Goal: Information Seeking & Learning: Learn about a topic

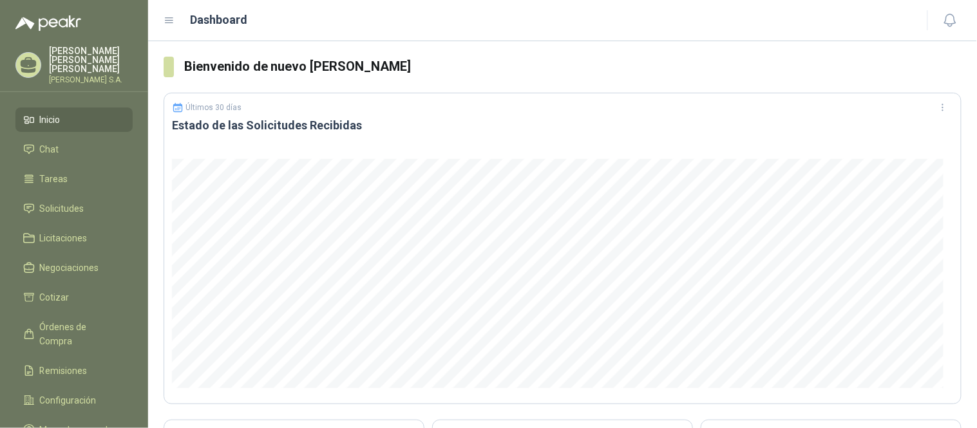
click at [42, 108] on link "Inicio" at bounding box center [73, 120] width 117 height 24
click at [55, 202] on span "Solicitudes" at bounding box center [62, 209] width 44 height 14
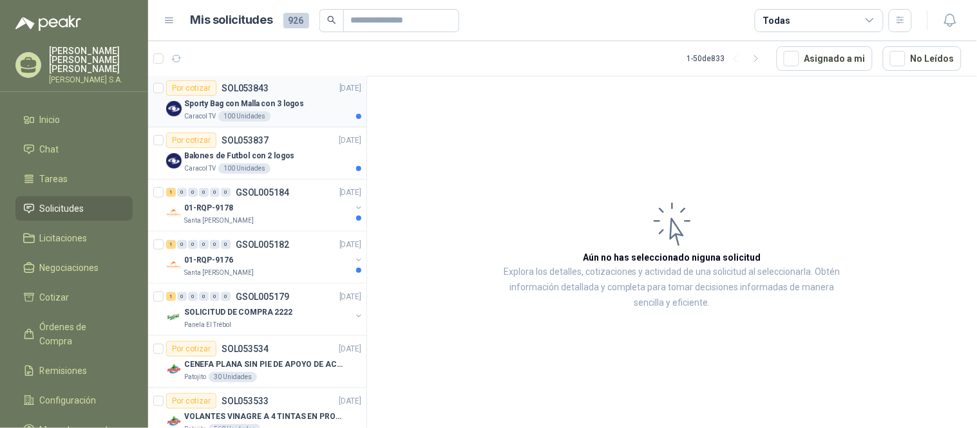
scroll to position [286, 0]
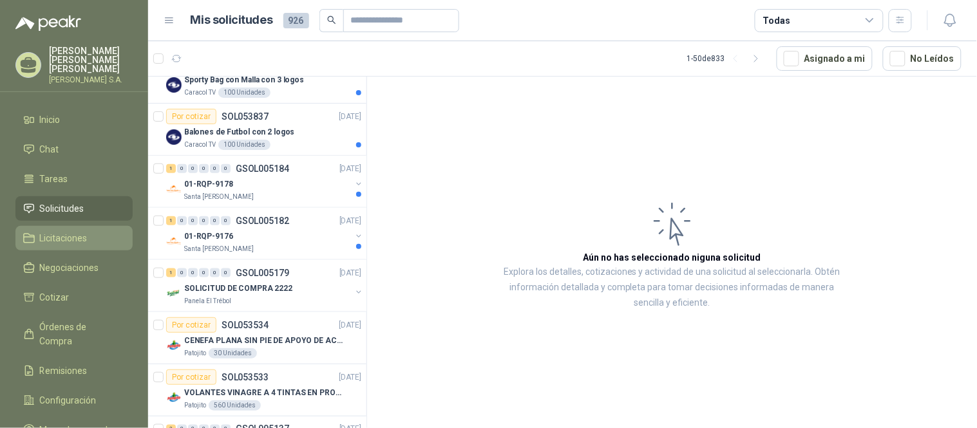
click at [42, 226] on link "Licitaciones" at bounding box center [73, 238] width 117 height 24
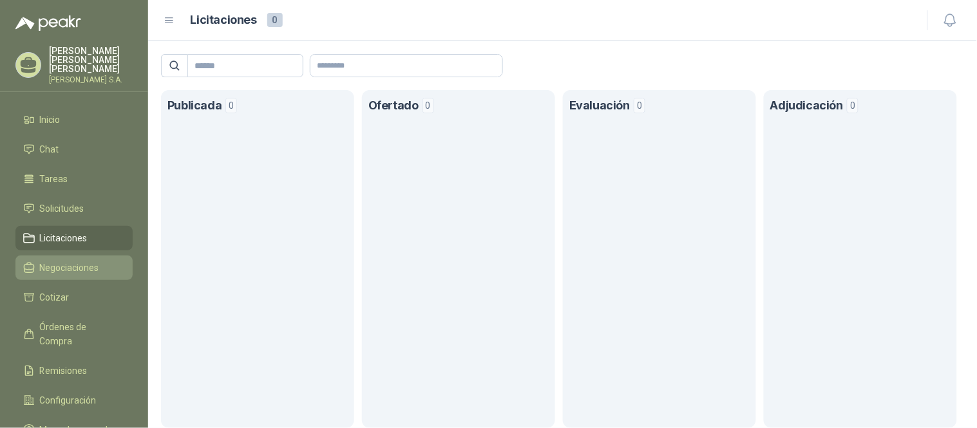
click at [52, 267] on link "Negociaciones" at bounding box center [73, 268] width 117 height 24
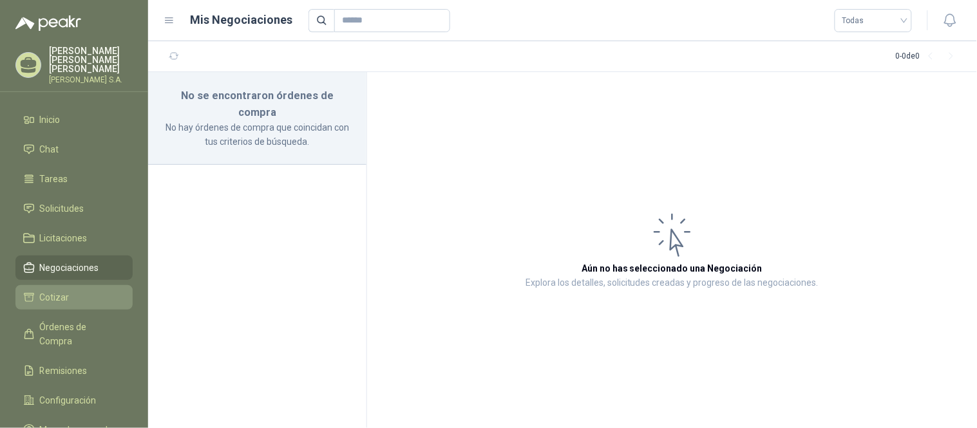
click at [54, 290] on span "Cotizar" at bounding box center [55, 297] width 30 height 14
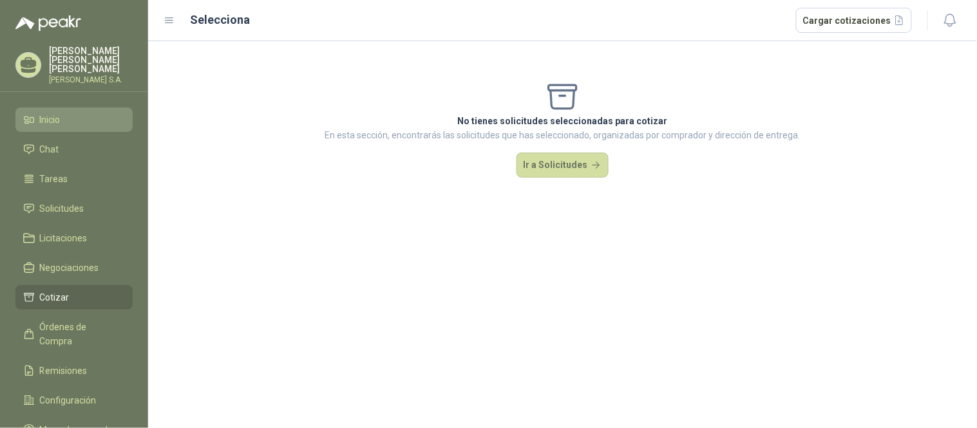
click at [59, 114] on span "Inicio" at bounding box center [50, 120] width 21 height 14
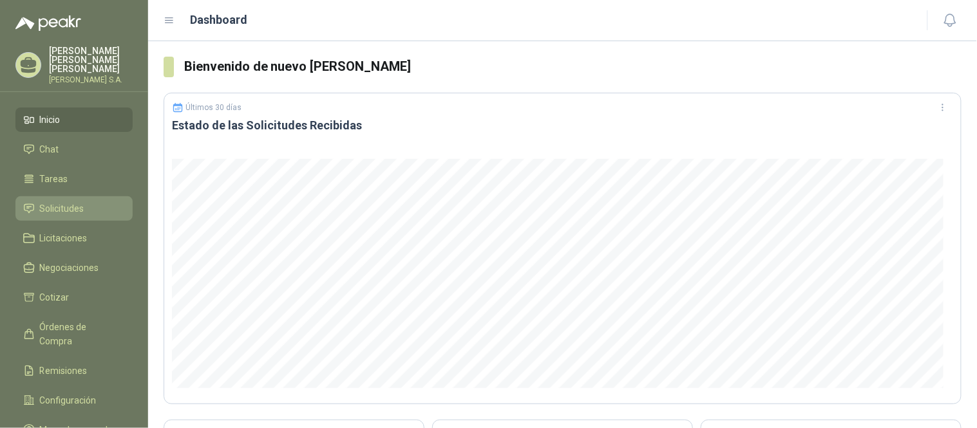
click at [68, 204] on span "Solicitudes" at bounding box center [62, 209] width 44 height 14
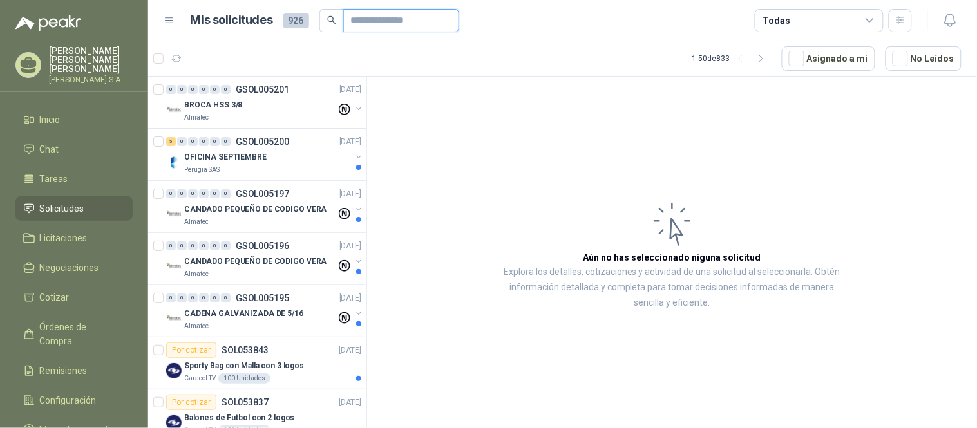
click at [384, 18] on input "text" at bounding box center [396, 21] width 90 height 22
type input "*****"
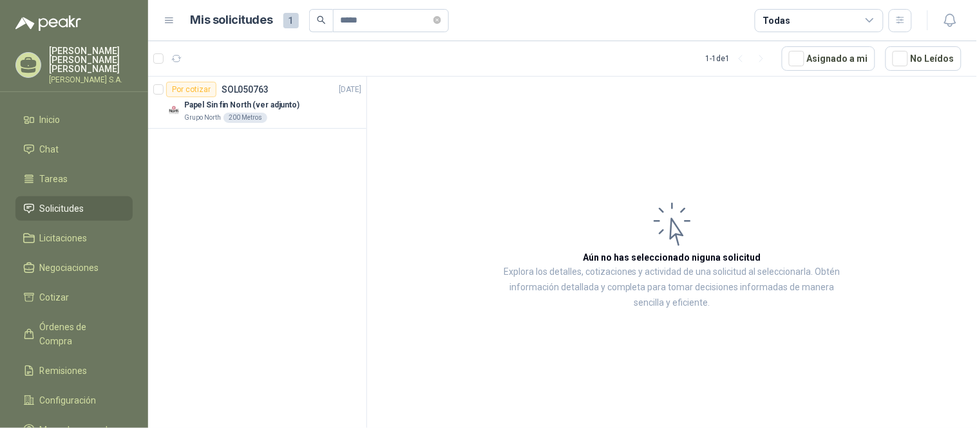
click at [168, 20] on icon at bounding box center [169, 20] width 8 height 5
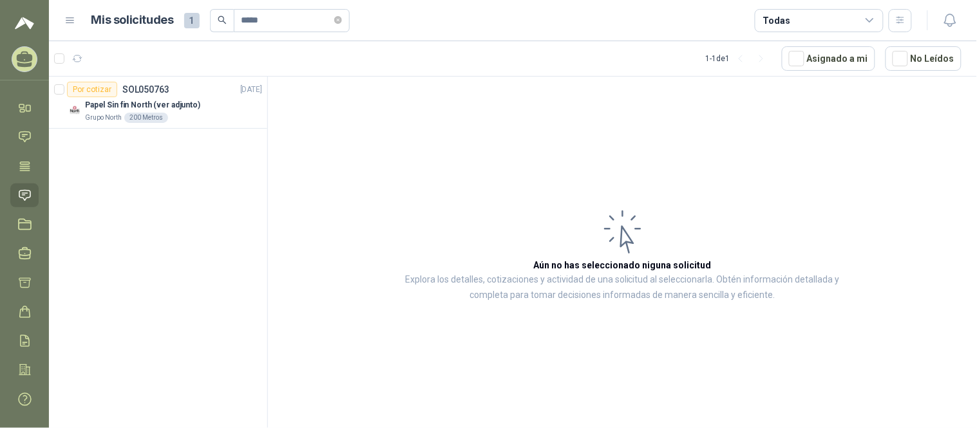
click at [69, 16] on icon at bounding box center [70, 21] width 12 height 12
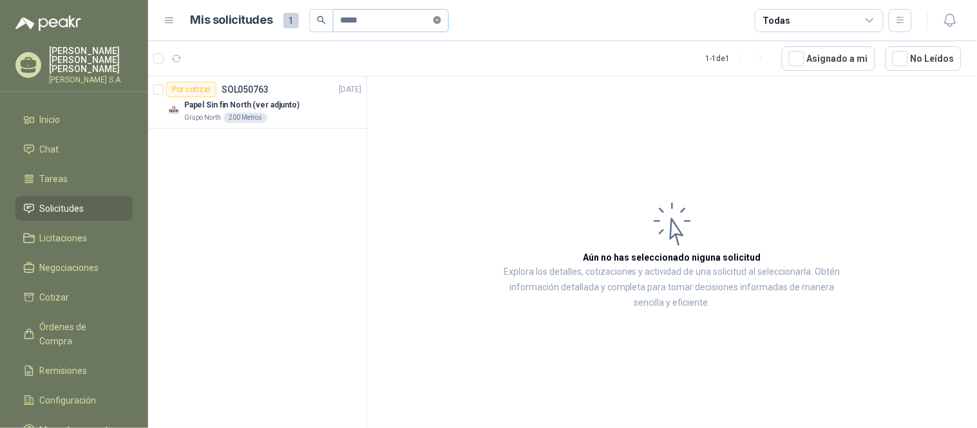
click at [441, 24] on span at bounding box center [437, 20] width 8 height 12
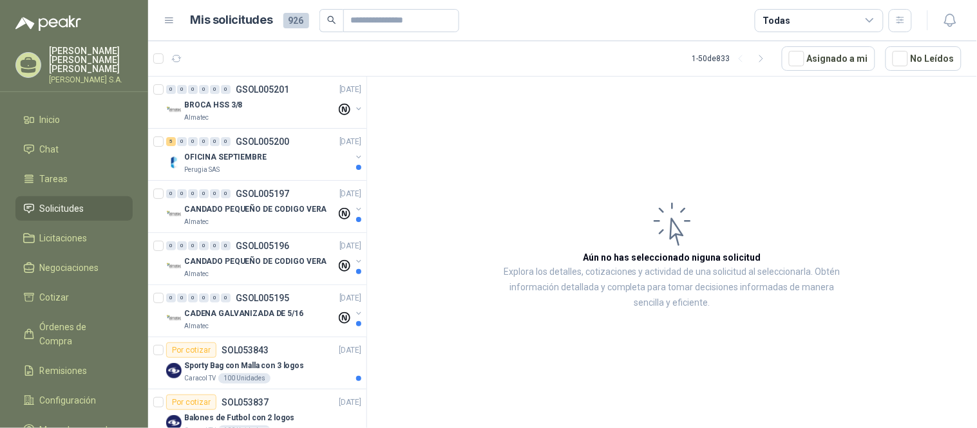
click at [873, 22] on icon at bounding box center [870, 21] width 12 height 12
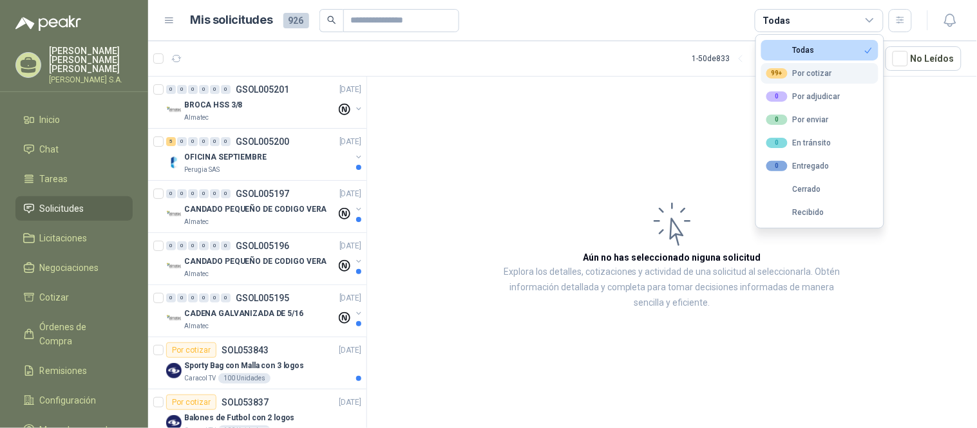
click at [815, 75] on div "99+ Por cotizar" at bounding box center [799, 73] width 66 height 10
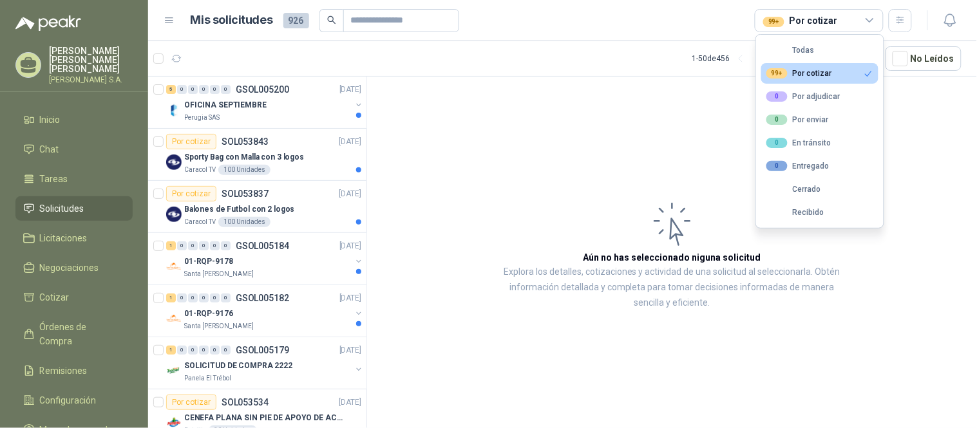
click at [867, 18] on icon at bounding box center [870, 21] width 12 height 12
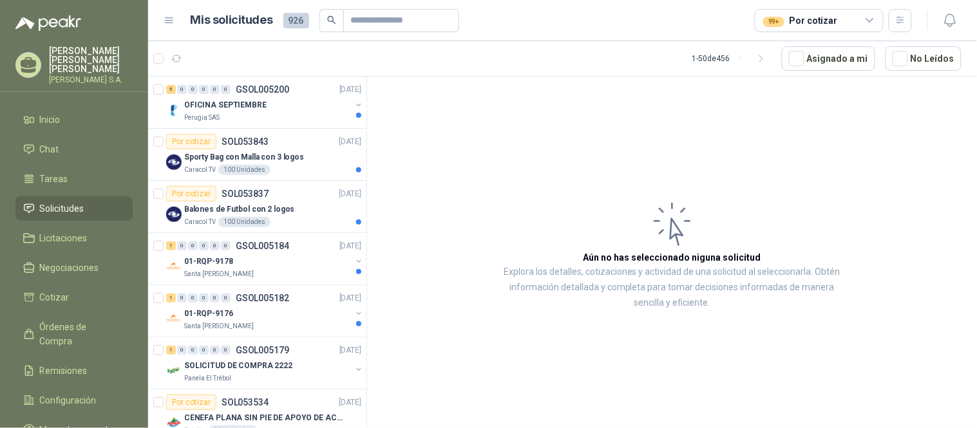
click at [867, 19] on icon at bounding box center [870, 21] width 12 height 12
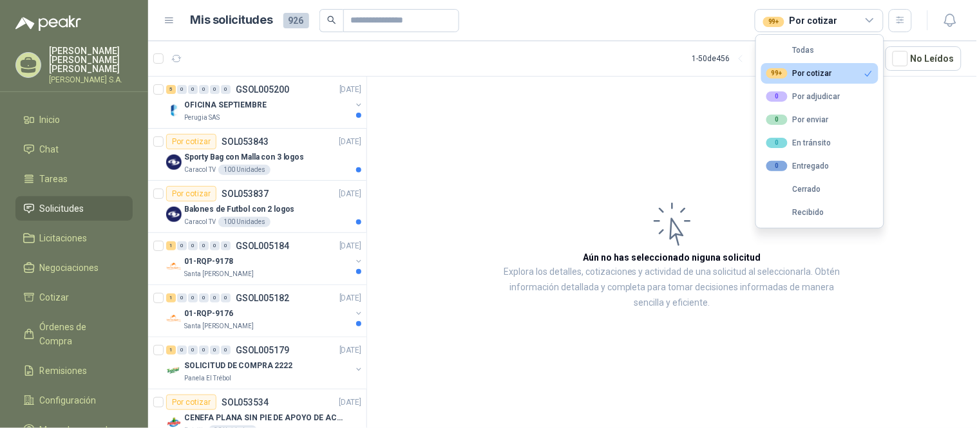
click at [816, 52] on button "Todas" at bounding box center [819, 50] width 117 height 21
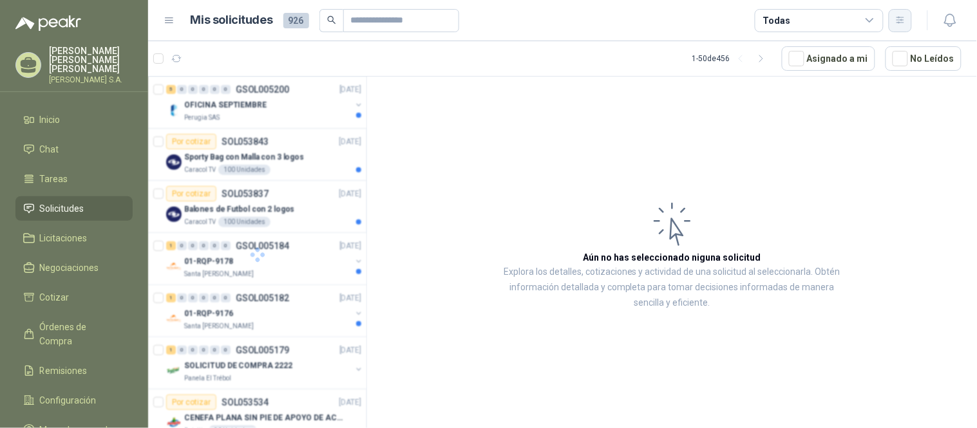
click at [904, 21] on icon "button" at bounding box center [900, 20] width 11 height 11
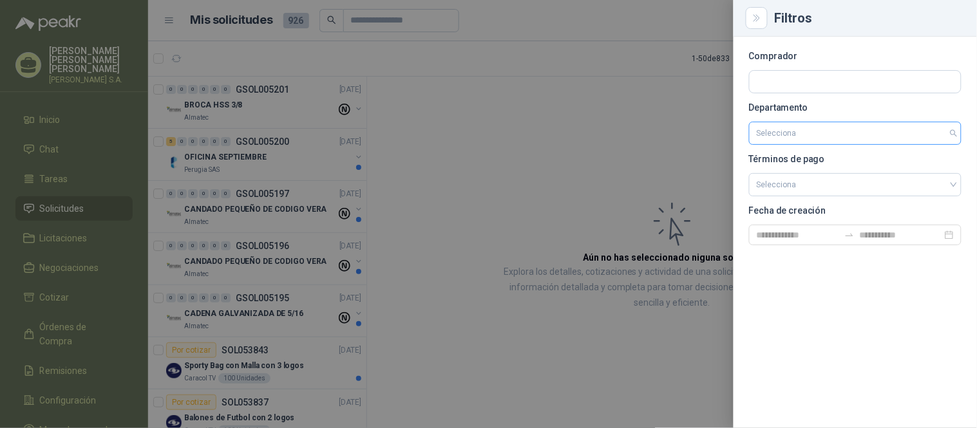
click at [955, 131] on div "Selecciona" at bounding box center [855, 133] width 213 height 23
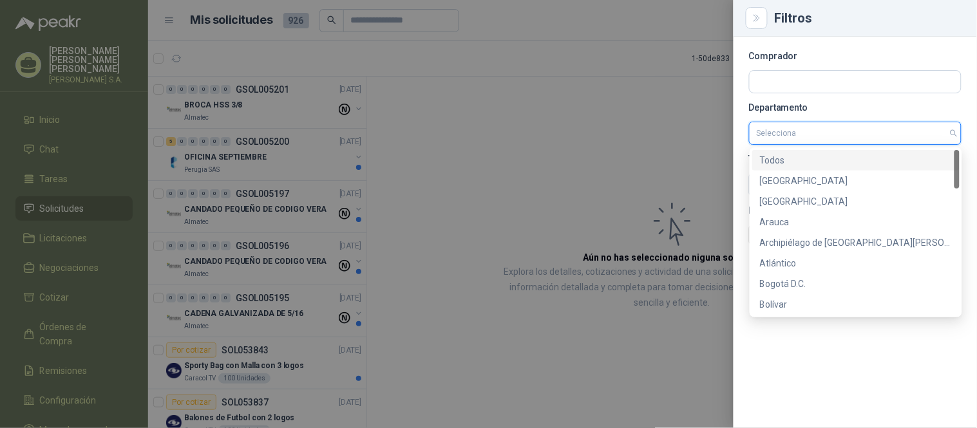
type input "*"
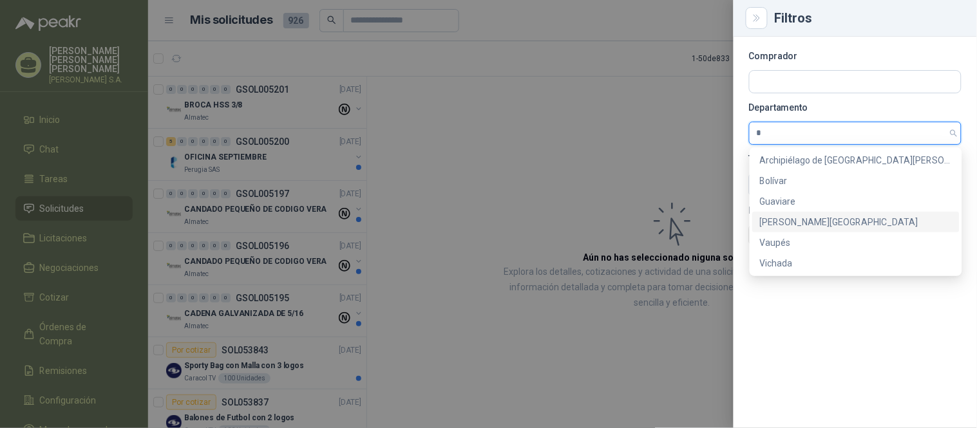
drag, startPoint x: 803, startPoint y: 220, endPoint x: 802, endPoint y: 211, distance: 8.4
click at [804, 220] on div "[PERSON_NAME][GEOGRAPHIC_DATA]" at bounding box center [856, 222] width 192 height 14
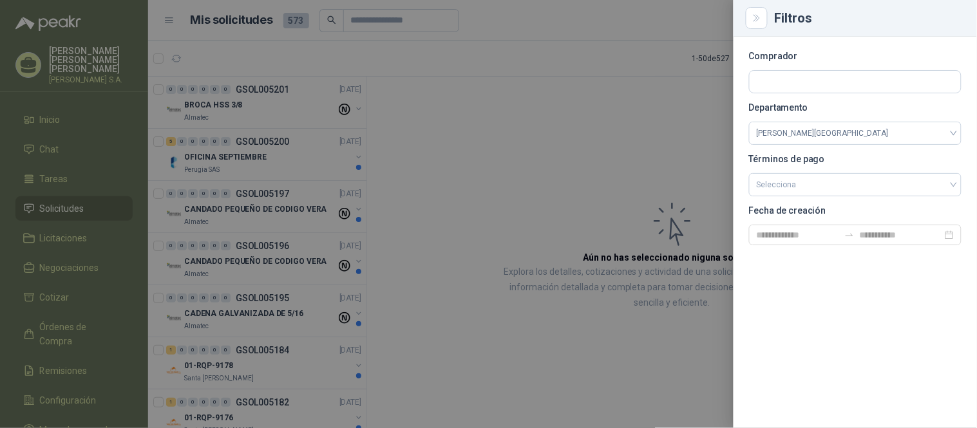
click at [544, 161] on div at bounding box center [488, 214] width 977 height 428
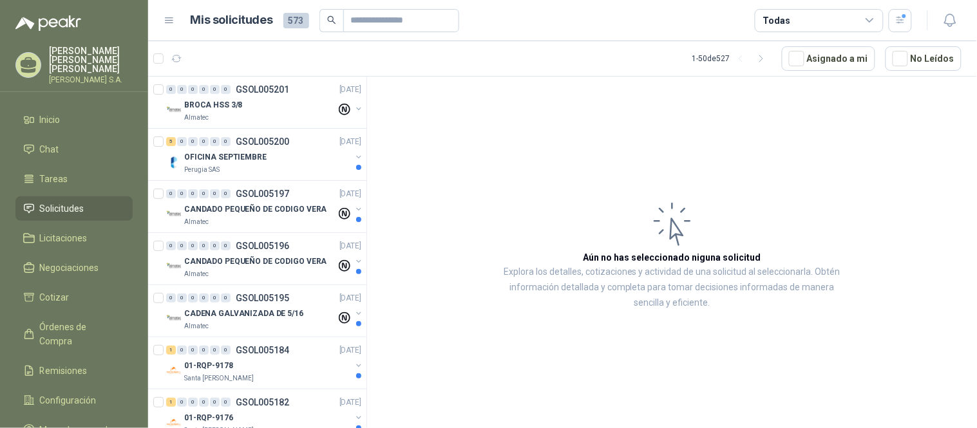
click at [872, 23] on icon at bounding box center [870, 21] width 12 height 12
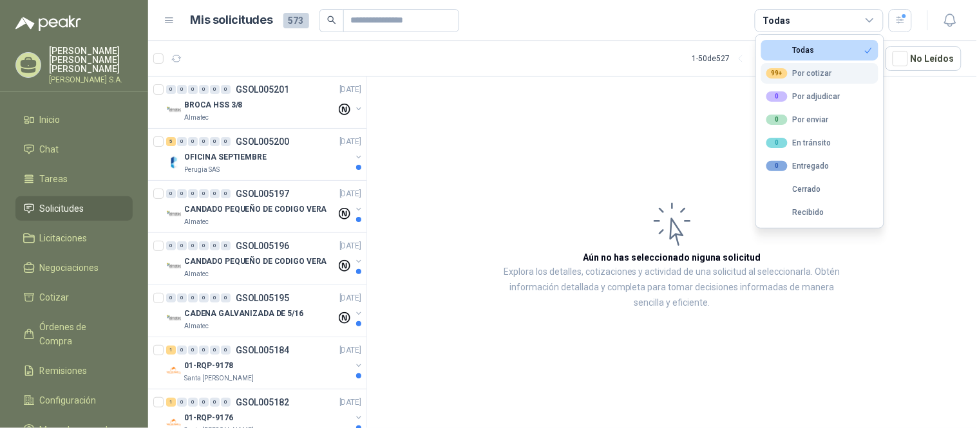
drag, startPoint x: 826, startPoint y: 74, endPoint x: 805, endPoint y: 76, distance: 20.7
click at [826, 74] on div "99+ Por cotizar" at bounding box center [799, 73] width 66 height 10
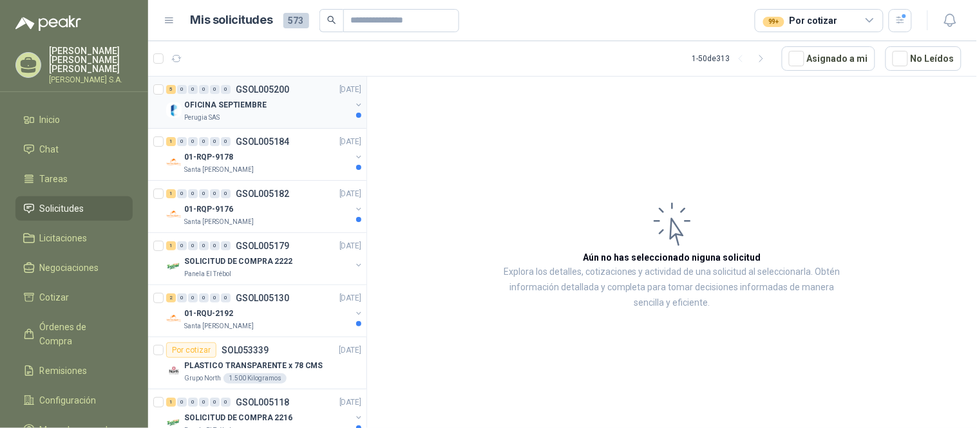
click at [235, 99] on p "OFICINA SEPTIEMBRE" at bounding box center [225, 105] width 82 height 12
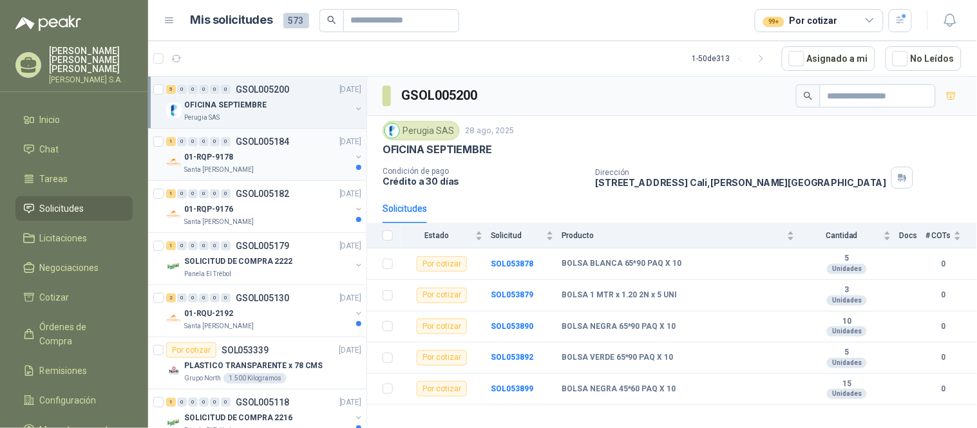
click at [275, 161] on div "01-RQP-9178" at bounding box center [267, 156] width 167 height 15
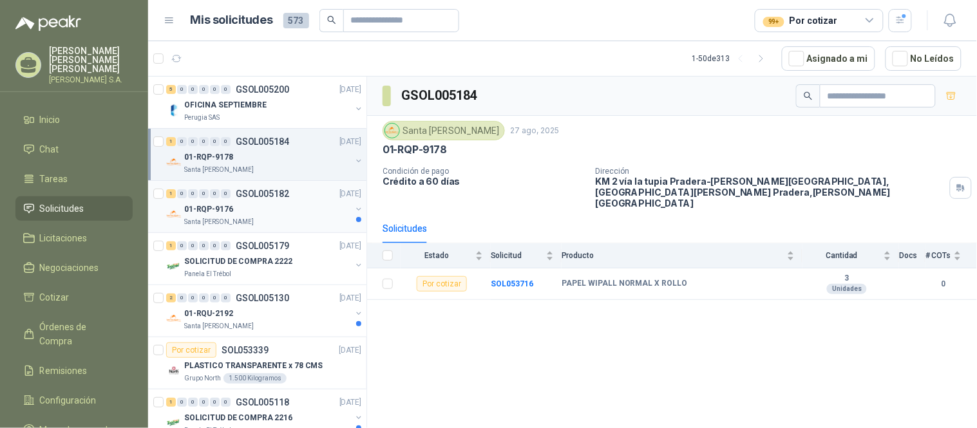
click at [255, 206] on div "01-RQP-9176" at bounding box center [267, 209] width 167 height 15
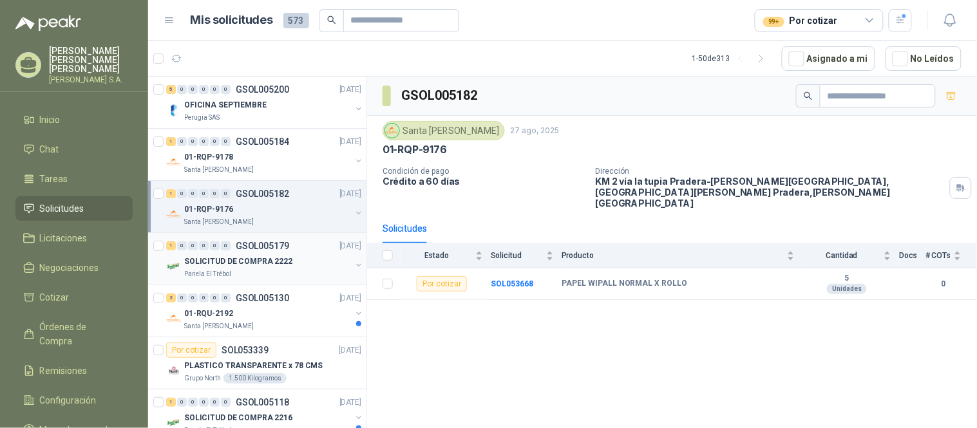
click at [256, 263] on p "SOLICITUD DE COMPRA 2222" at bounding box center [238, 262] width 108 height 12
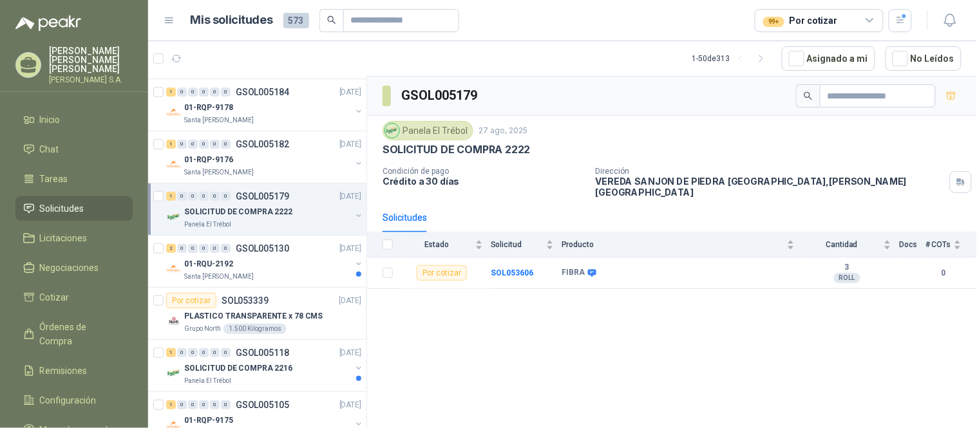
scroll to position [71, 0]
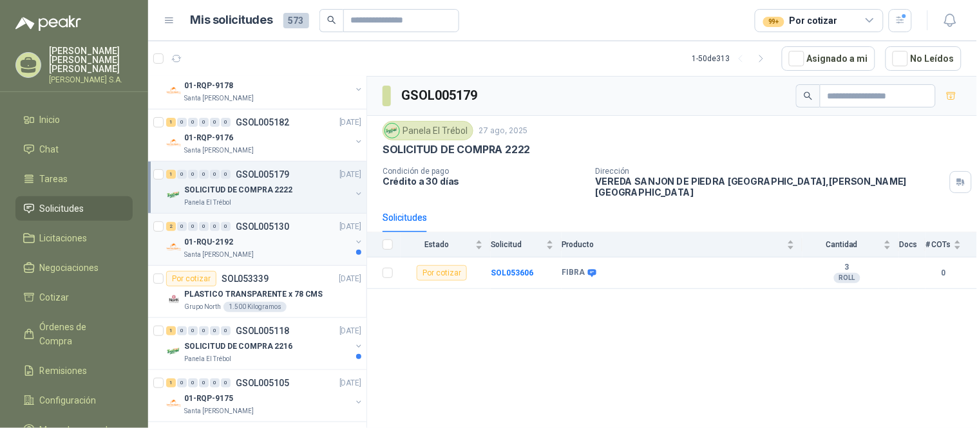
click at [265, 243] on div "01-RQU-2192" at bounding box center [267, 241] width 167 height 15
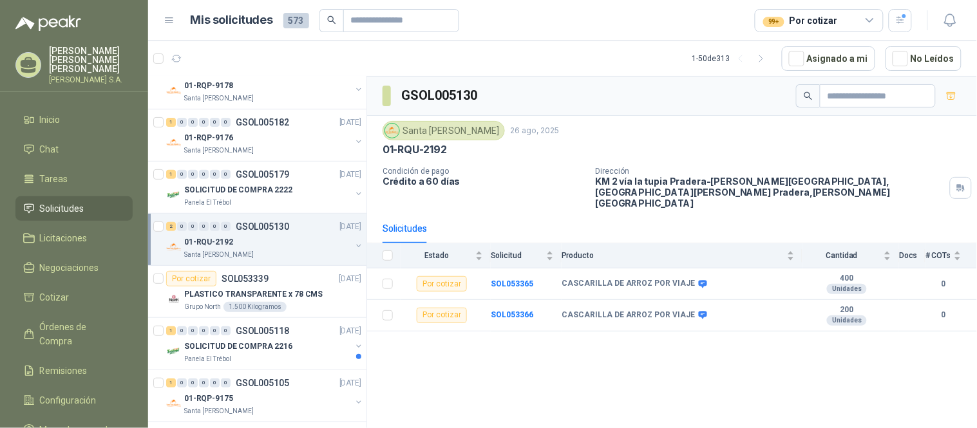
scroll to position [143, 0]
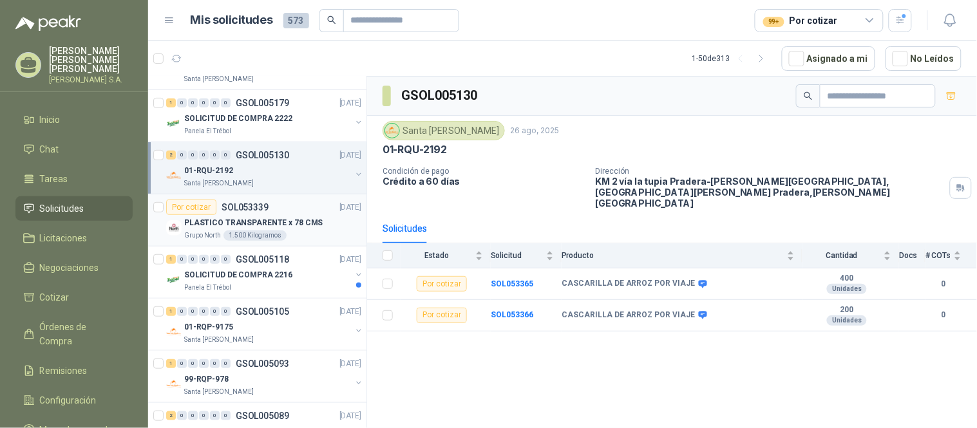
click at [259, 228] on p "PLASTICO TRANSPARENTE x 78 CMS" at bounding box center [253, 223] width 138 height 12
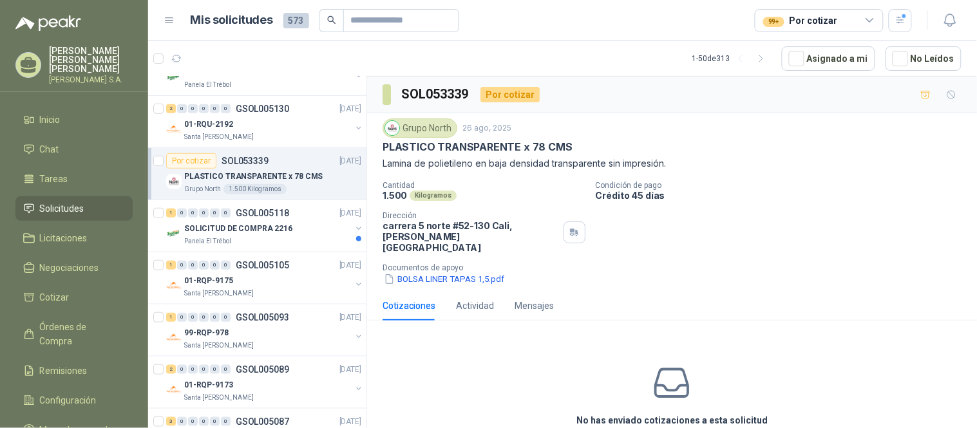
scroll to position [214, 0]
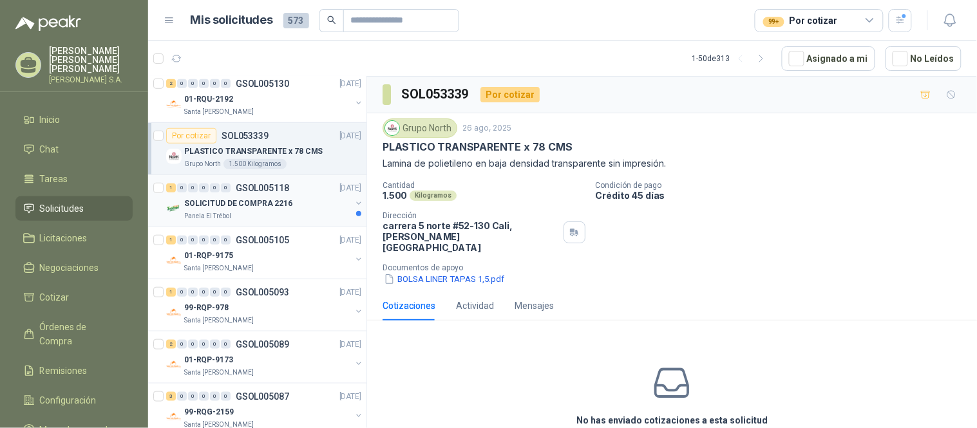
click at [287, 209] on div "SOLICITUD DE COMPRA 2216" at bounding box center [267, 203] width 167 height 15
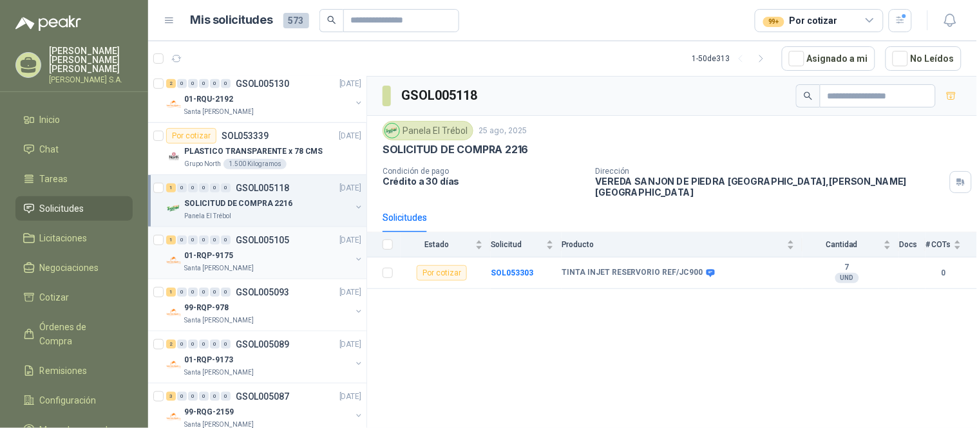
click at [233, 264] on p "Santa [PERSON_NAME]" at bounding box center [219, 268] width 70 height 10
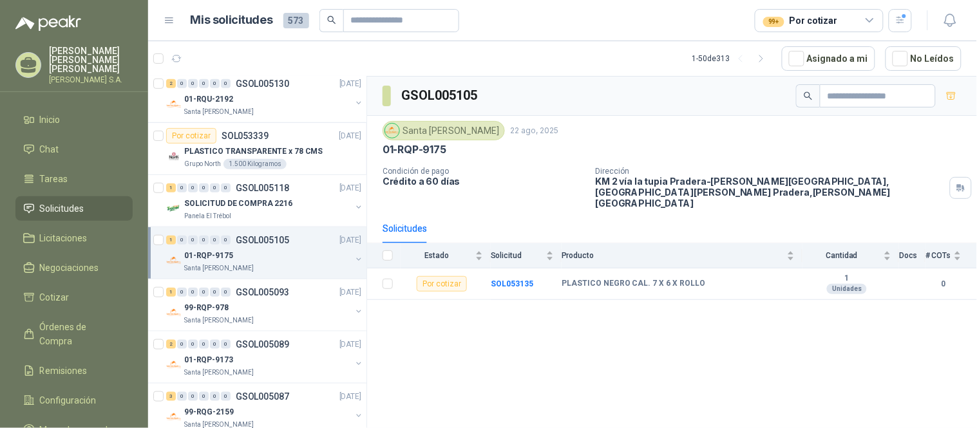
scroll to position [286, 0]
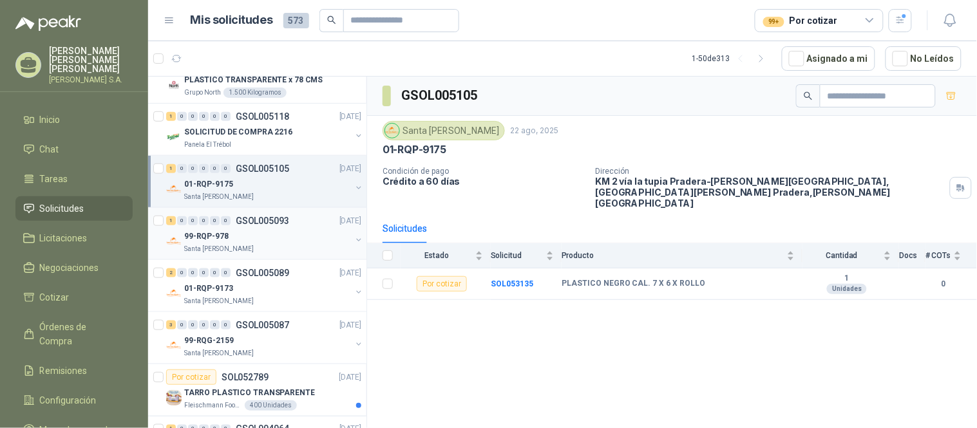
click at [249, 241] on div "99-RQP-978" at bounding box center [267, 236] width 167 height 15
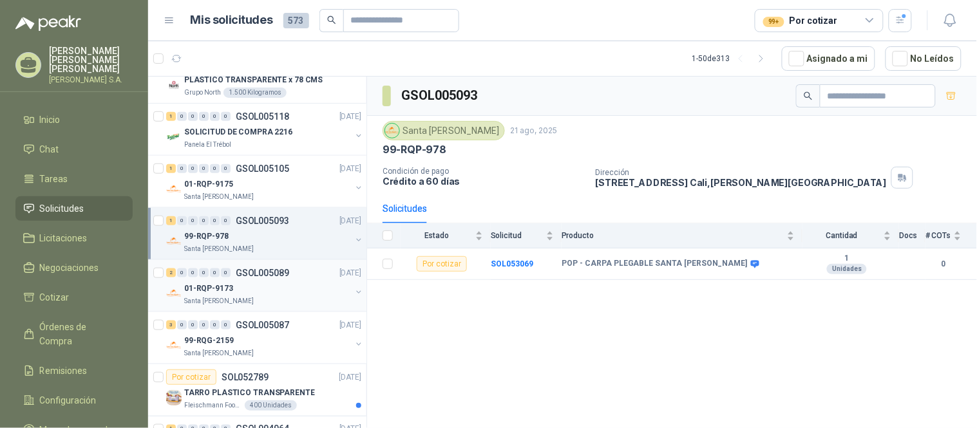
click at [245, 303] on div "Santa [PERSON_NAME]" at bounding box center [267, 301] width 167 height 10
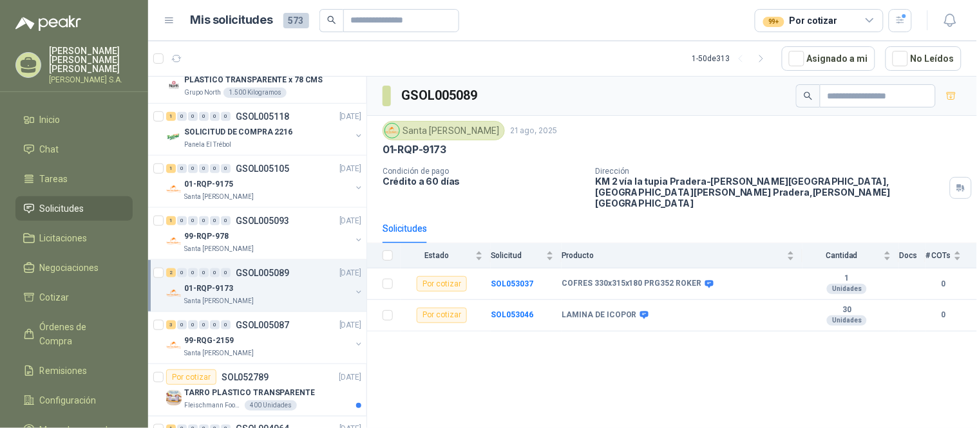
scroll to position [357, 0]
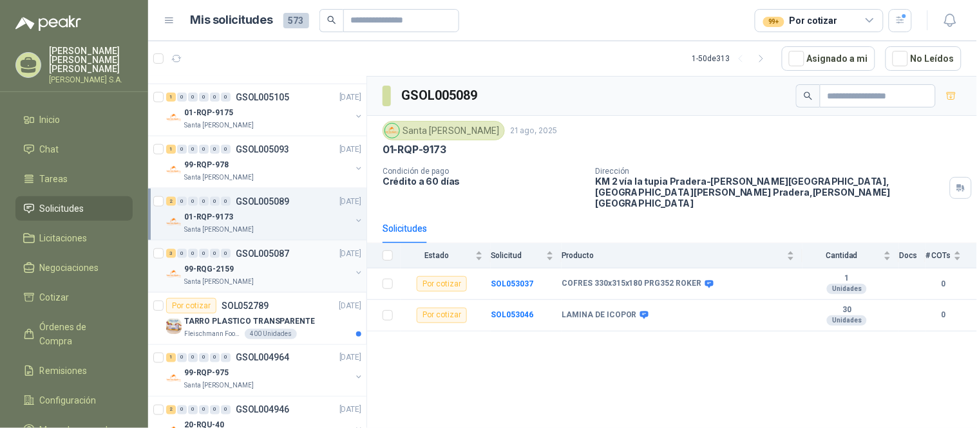
click at [251, 267] on div "99-RQG-2159" at bounding box center [267, 268] width 167 height 15
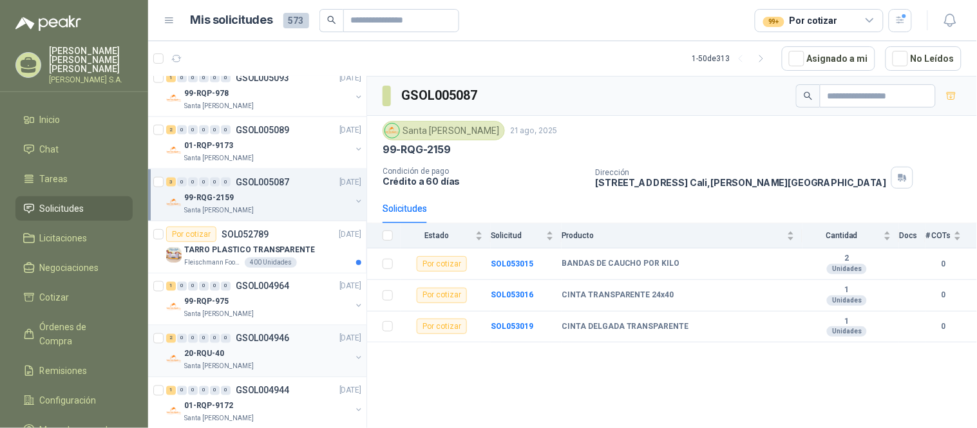
scroll to position [500, 0]
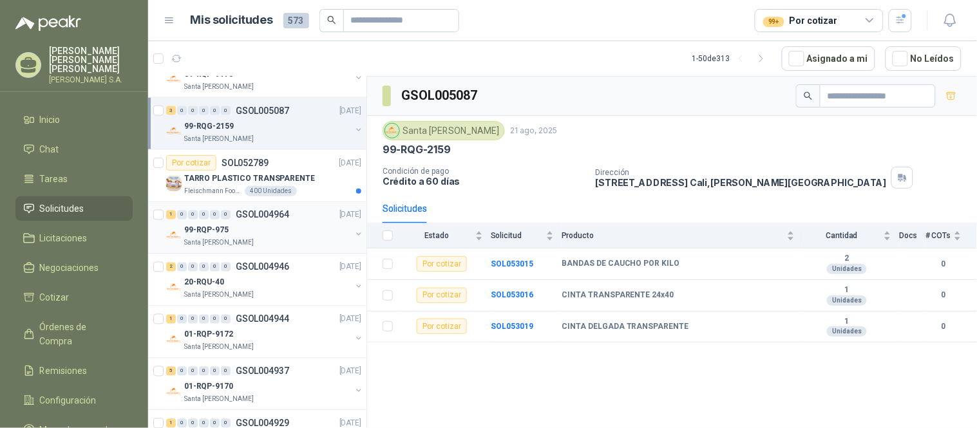
click at [249, 239] on div "Santa [PERSON_NAME]" at bounding box center [267, 243] width 167 height 10
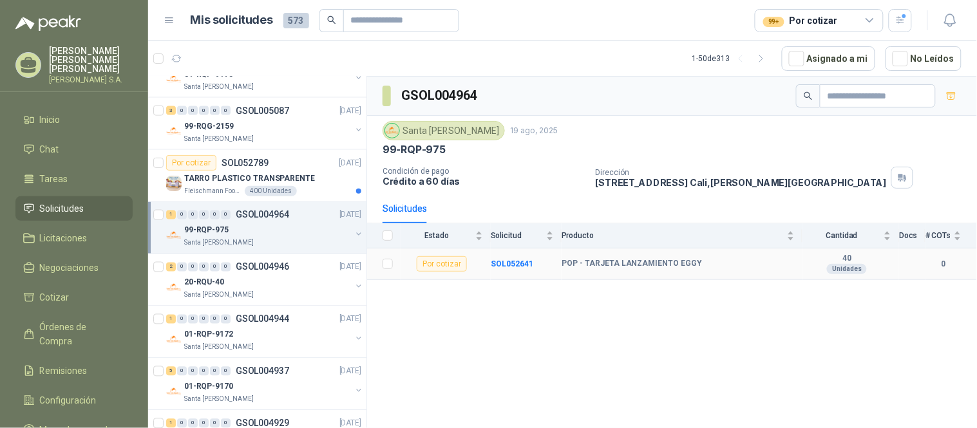
click at [612, 267] on b "POP - TARJETA LANZAMIENTO EGGY" at bounding box center [632, 264] width 141 height 10
click at [243, 221] on div "1 0 0 0 0 0 GSOL004964 [DATE]" at bounding box center [265, 214] width 198 height 15
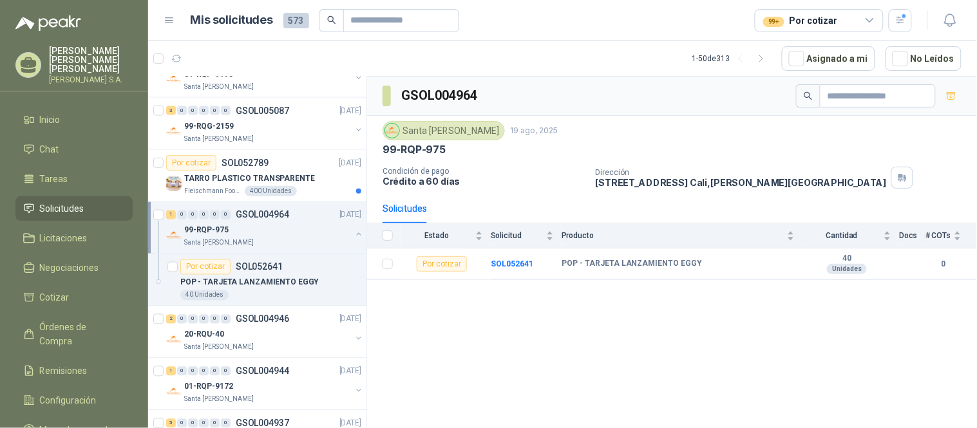
click at [243, 221] on div "1 0 0 0 0 0 GSOL004964 [DATE]" at bounding box center [265, 214] width 198 height 15
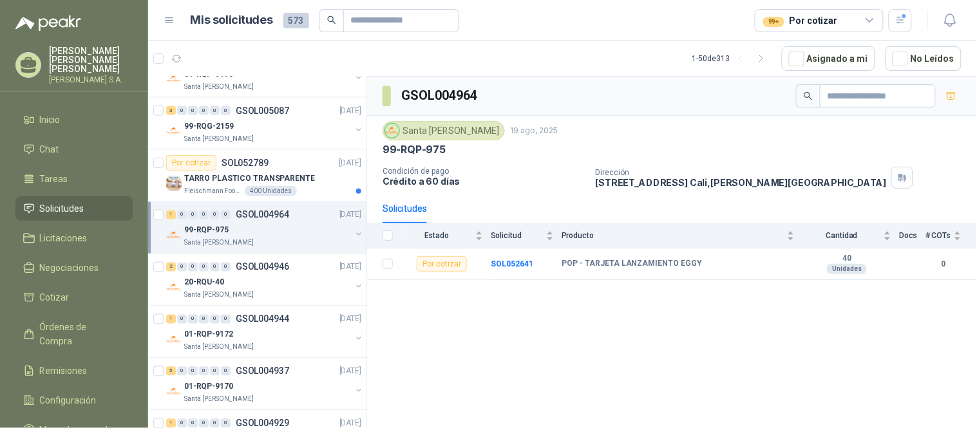
click at [243, 221] on div "1 0 0 0 0 0 GSOL004964 [DATE]" at bounding box center [265, 214] width 198 height 15
click at [243, 278] on p "POP - TARJETA LANZAMIENTO EGGY" at bounding box center [249, 283] width 138 height 12
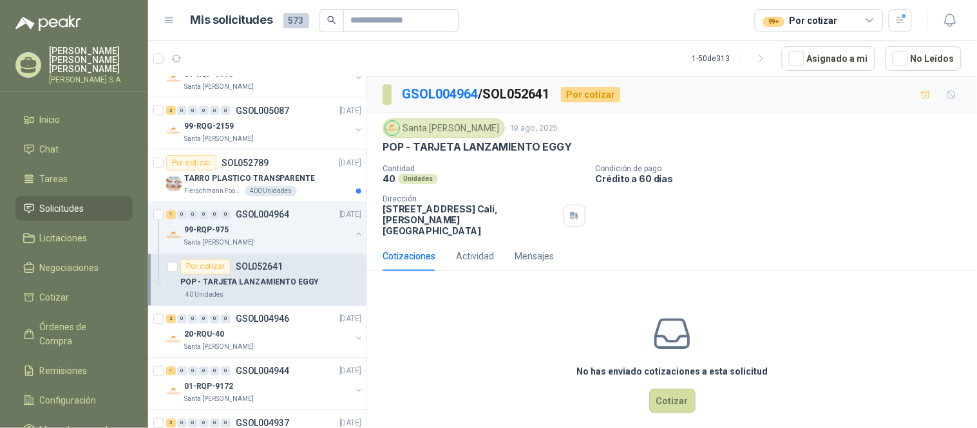
scroll to position [1, 0]
click at [472, 248] on div "Actividad" at bounding box center [475, 255] width 38 height 14
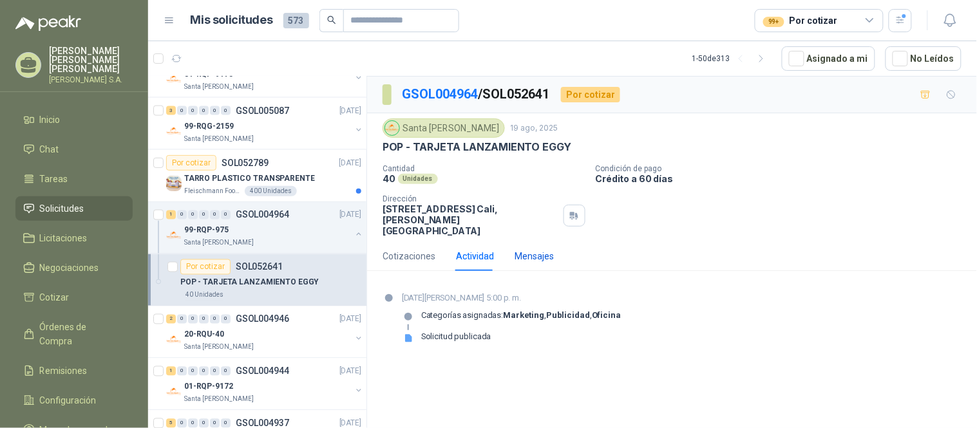
click at [525, 249] on div "Mensajes" at bounding box center [534, 256] width 39 height 14
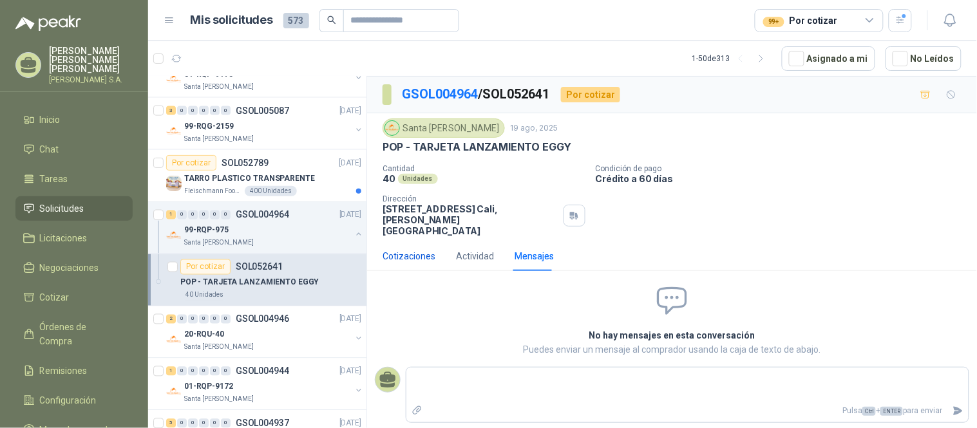
click at [409, 249] on div "Cotizaciones" at bounding box center [409, 256] width 53 height 14
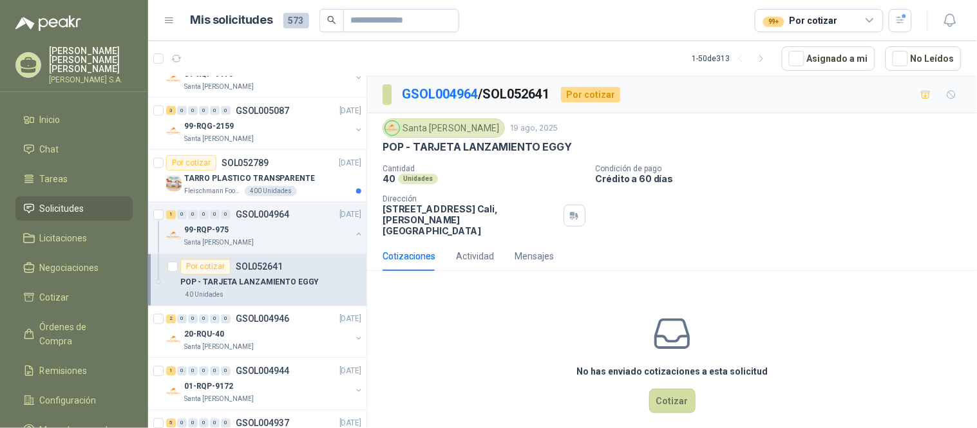
scroll to position [572, 0]
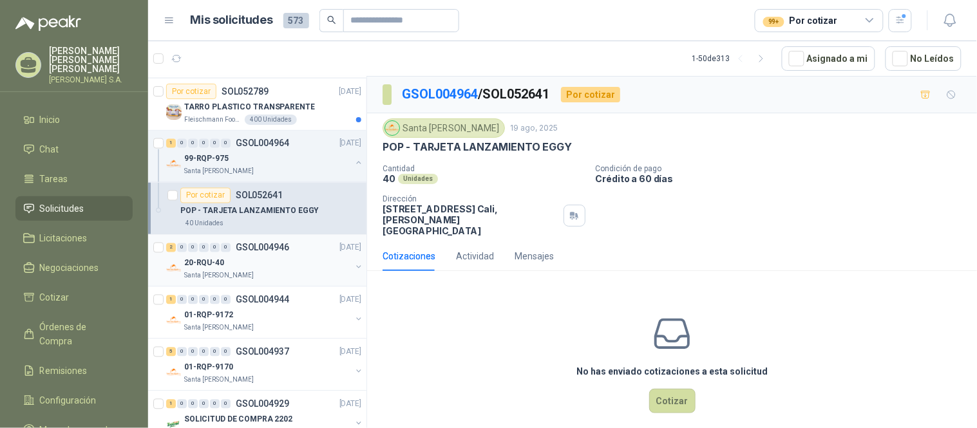
click at [265, 256] on div "20-RQU-40" at bounding box center [267, 263] width 167 height 15
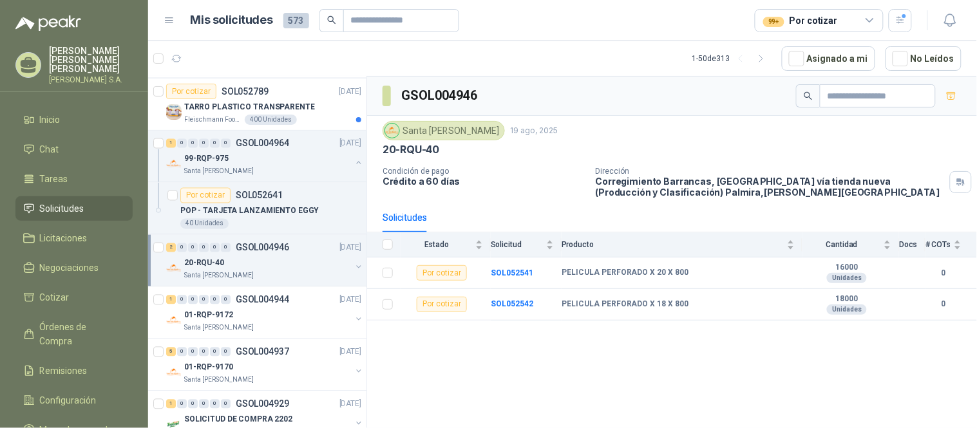
scroll to position [644, 0]
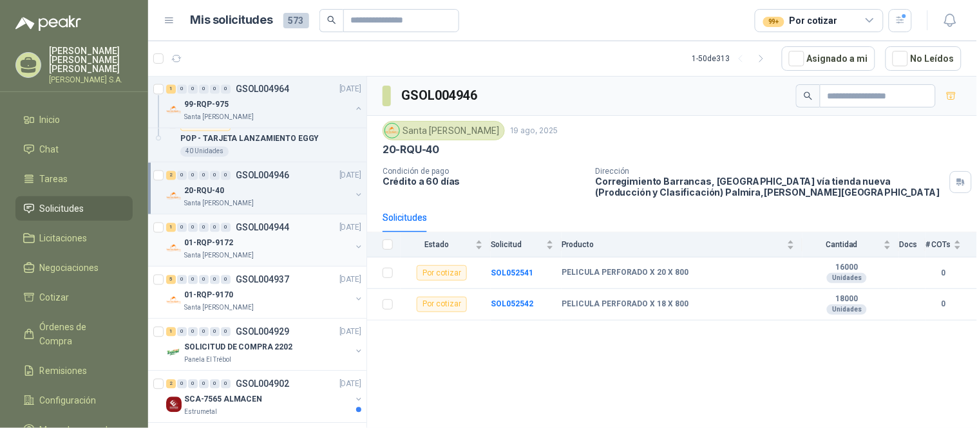
click at [265, 251] on div "01-RQP-9172" at bounding box center [267, 243] width 167 height 15
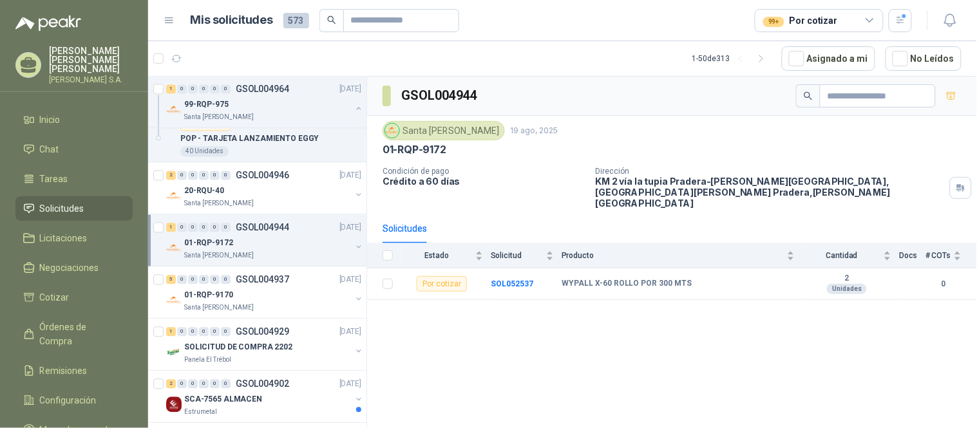
scroll to position [715, 0]
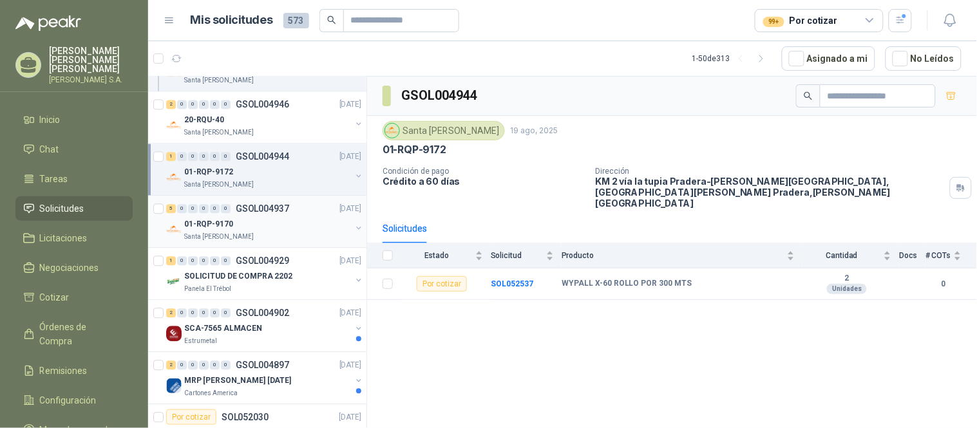
click at [265, 228] on div "01-RQP-9170" at bounding box center [267, 223] width 167 height 15
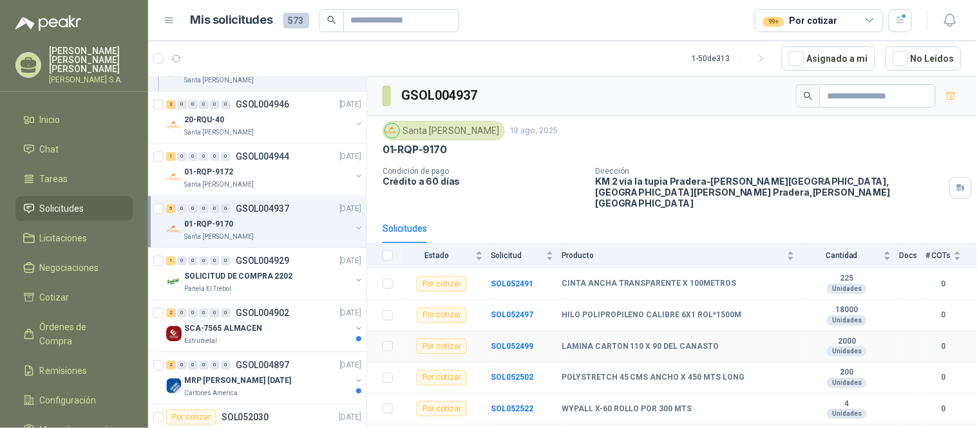
click at [840, 346] on div "Unidades" at bounding box center [847, 351] width 40 height 10
click at [655, 342] on b "LAMINA CARTON 110 X 90 DEL CANASTO" at bounding box center [641, 347] width 158 height 10
click at [498, 342] on b "SOL052499" at bounding box center [512, 346] width 43 height 9
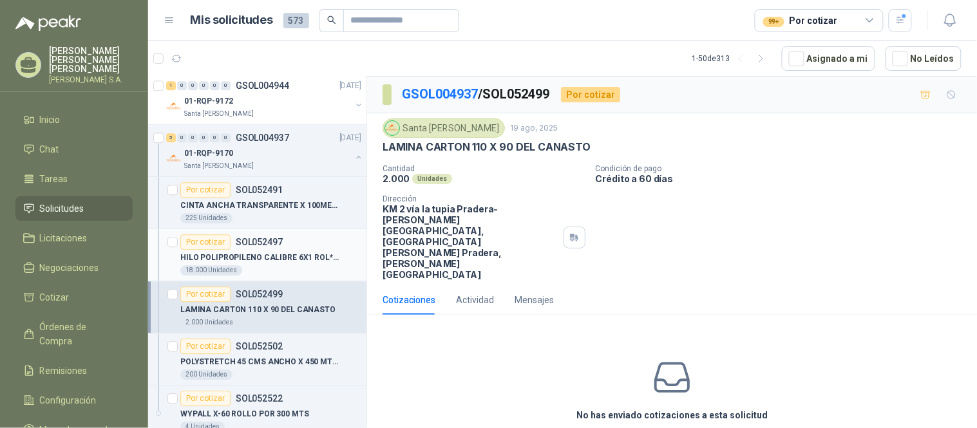
scroll to position [787, 0]
click at [269, 305] on p "LAMINA CARTON 110 X 90 DEL CANASTO" at bounding box center [257, 309] width 155 height 12
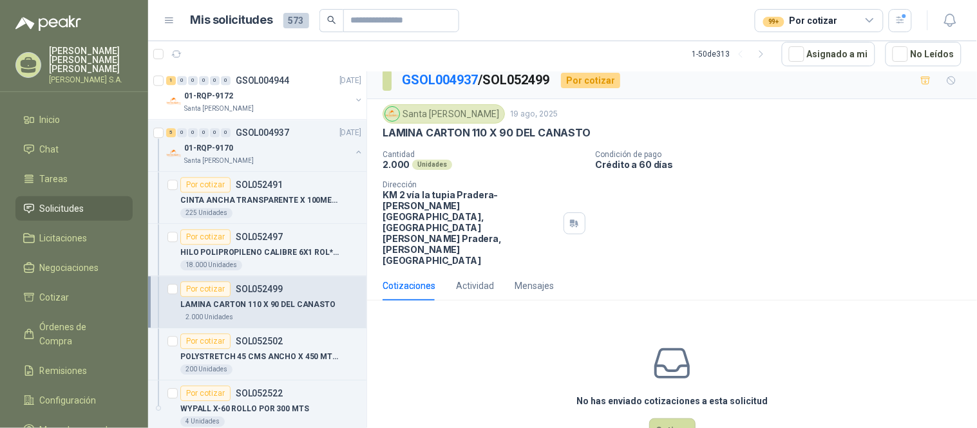
scroll to position [12, 0]
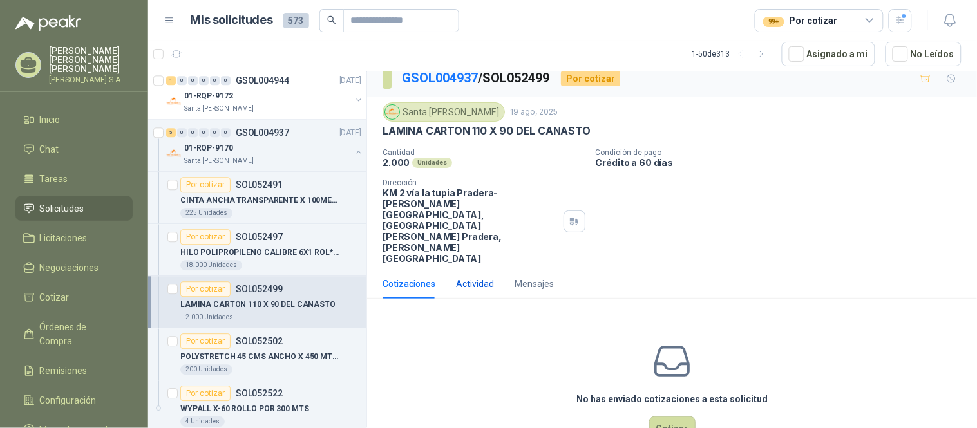
click at [468, 277] on div "Actividad" at bounding box center [475, 284] width 38 height 14
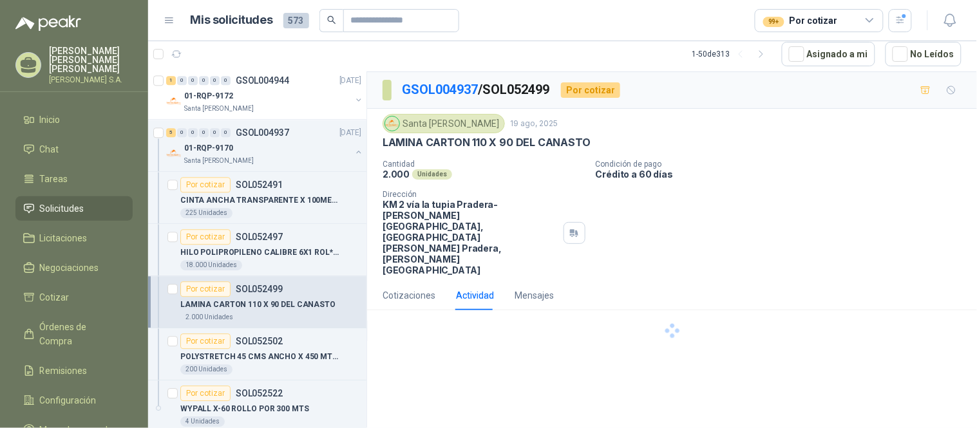
scroll to position [0, 0]
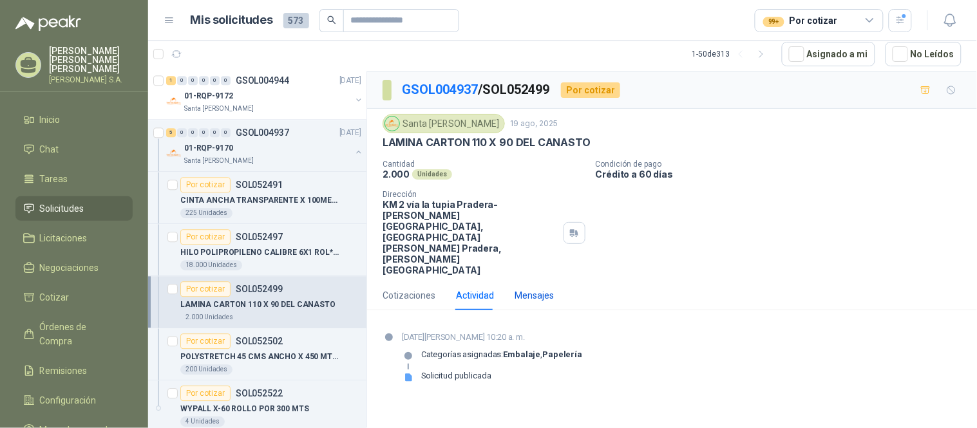
click at [547, 288] on div "Mensajes" at bounding box center [534, 295] width 39 height 14
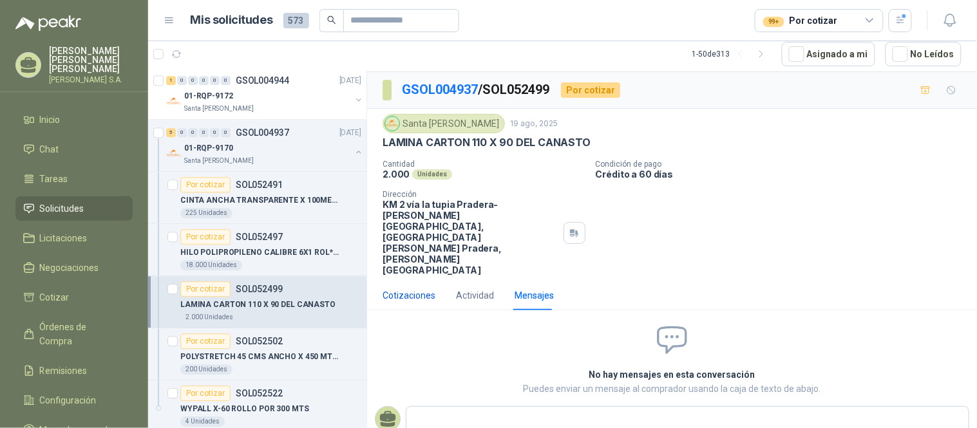
click at [422, 288] on div "Cotizaciones" at bounding box center [409, 295] width 53 height 14
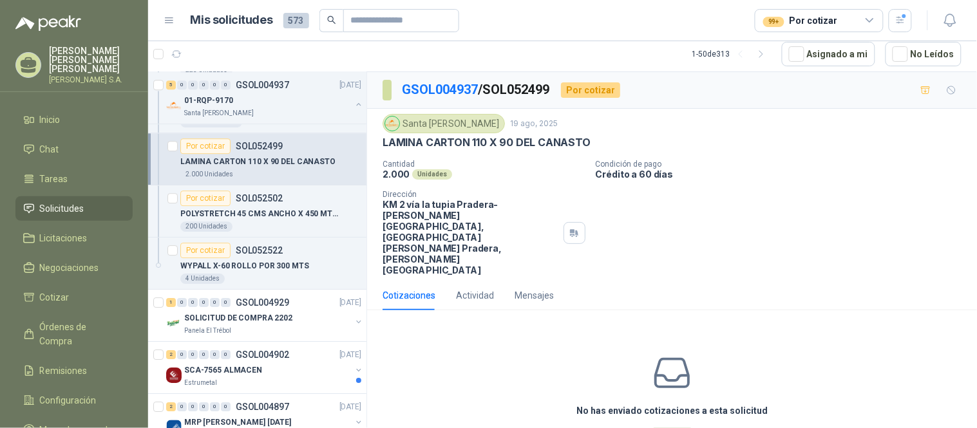
scroll to position [1001, 0]
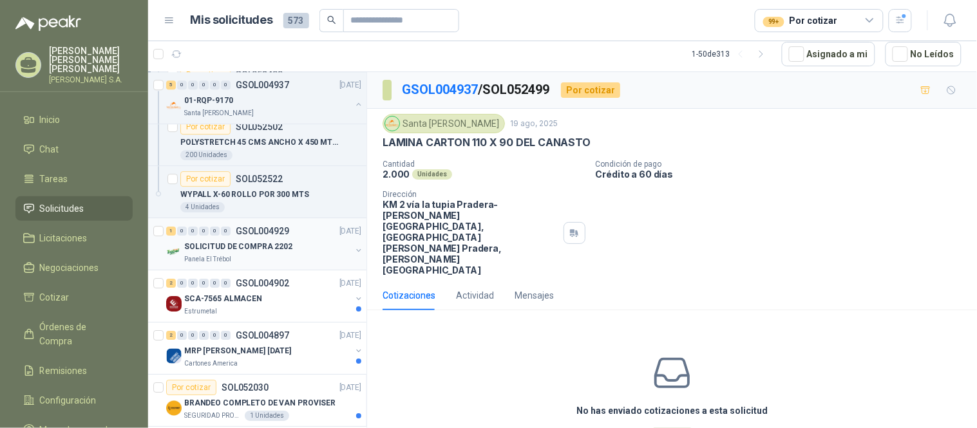
click at [276, 256] on div "Panela El Trébol" at bounding box center [267, 259] width 167 height 10
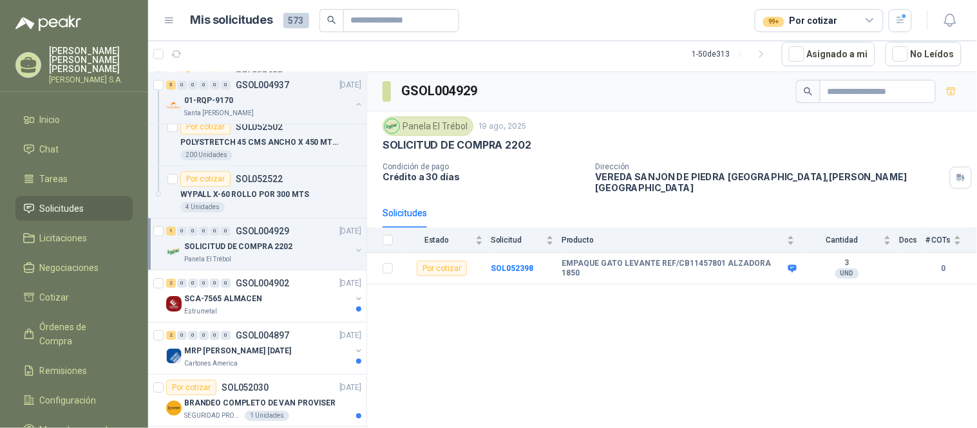
scroll to position [1073, 0]
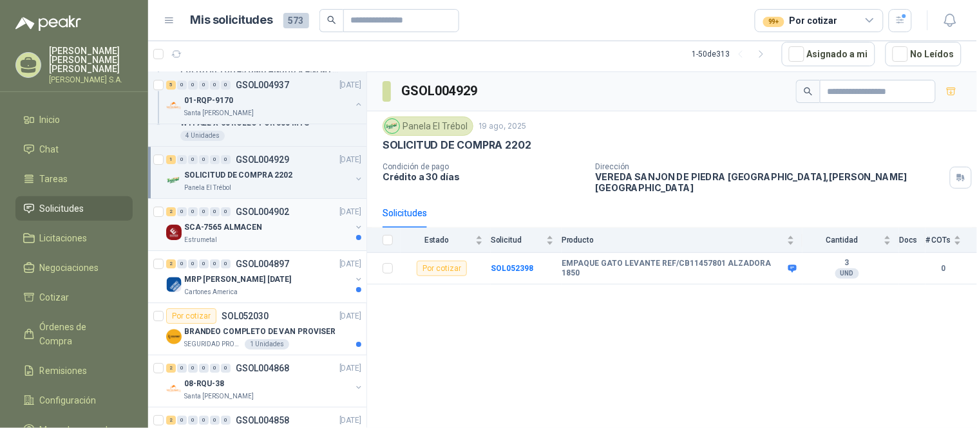
click at [272, 241] on div "Estrumetal" at bounding box center [267, 240] width 167 height 10
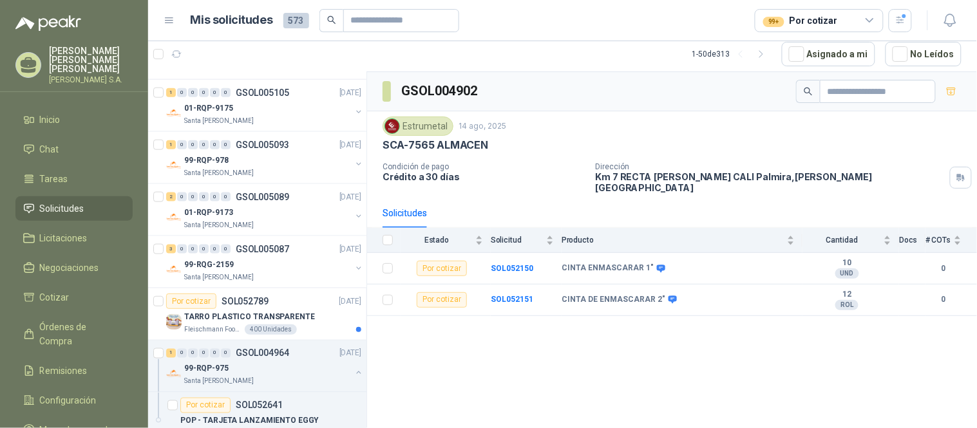
scroll to position [429, 0]
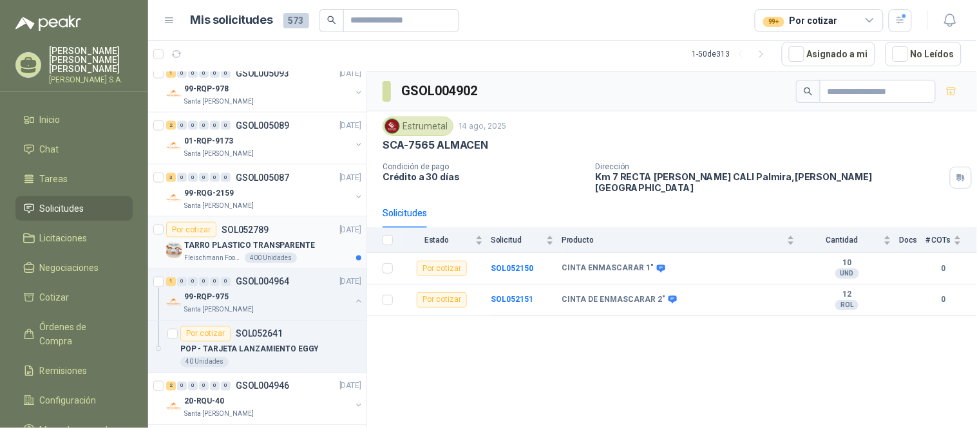
click at [217, 260] on p "Fleischmann Foods S.A." at bounding box center [213, 258] width 58 height 10
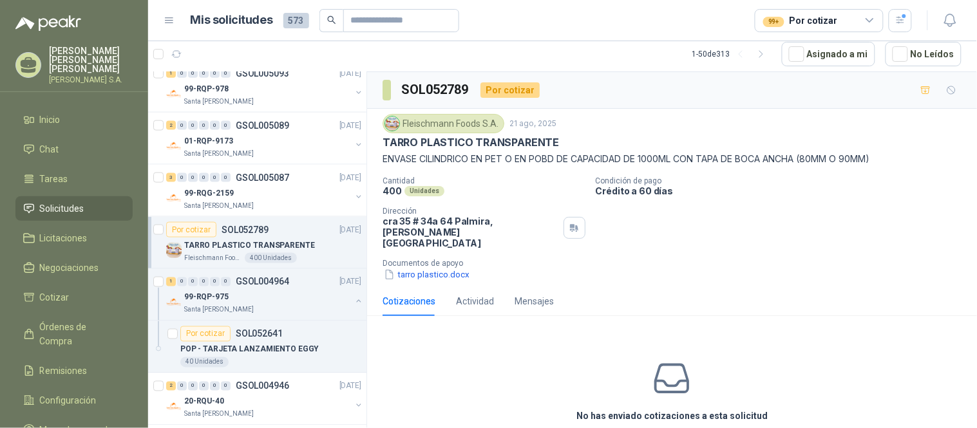
click at [460, 124] on div "Fleischmann Foods S.A." at bounding box center [444, 123] width 122 height 19
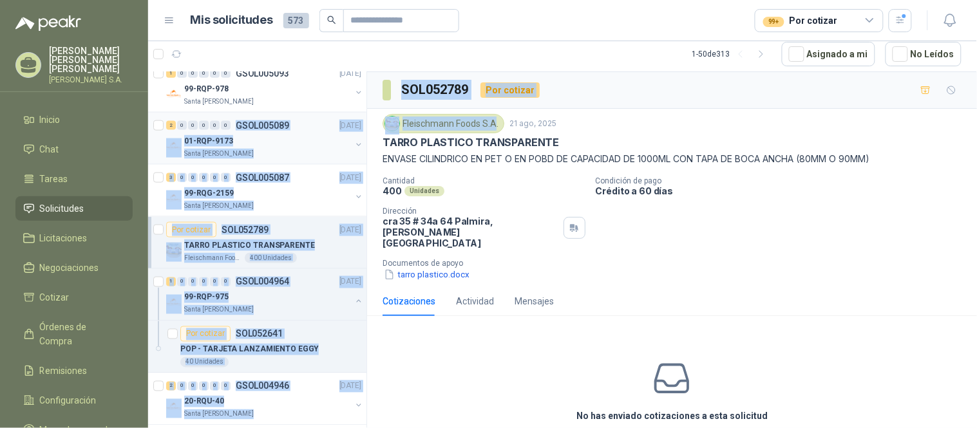
drag, startPoint x: 497, startPoint y: 124, endPoint x: 234, endPoint y: 112, distance: 263.0
click at [234, 112] on div "5 0 0 0 0 0 GSOL005200 [DATE] OFICINA SEPTIEMBRE Perugia SAS 1 0 0 0 0 0 GSOL00…" at bounding box center [562, 249] width 829 height 357
click at [447, 128] on div "Fleischmann Foods S.A." at bounding box center [444, 123] width 122 height 19
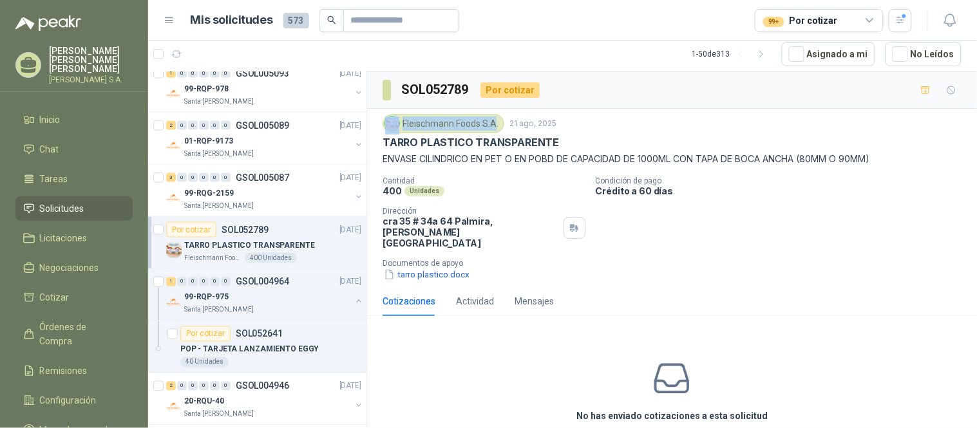
drag, startPoint x: 496, startPoint y: 123, endPoint x: 401, endPoint y: 126, distance: 95.3
click at [401, 126] on div "Fleischmann Foods S.A." at bounding box center [444, 123] width 122 height 19
copy div "[PERSON_NAME] Foods S.A"
click at [422, 21] on input "text" at bounding box center [396, 21] width 90 height 22
paste input "**********"
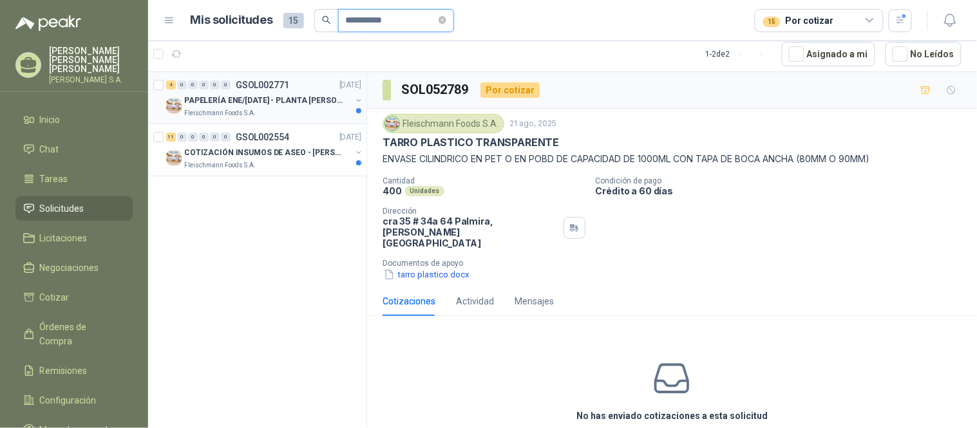
type input "**********"
click at [305, 102] on p "PAPELERÍA ENE/[DATE] - PLANTA [PERSON_NAME]" at bounding box center [264, 101] width 160 height 12
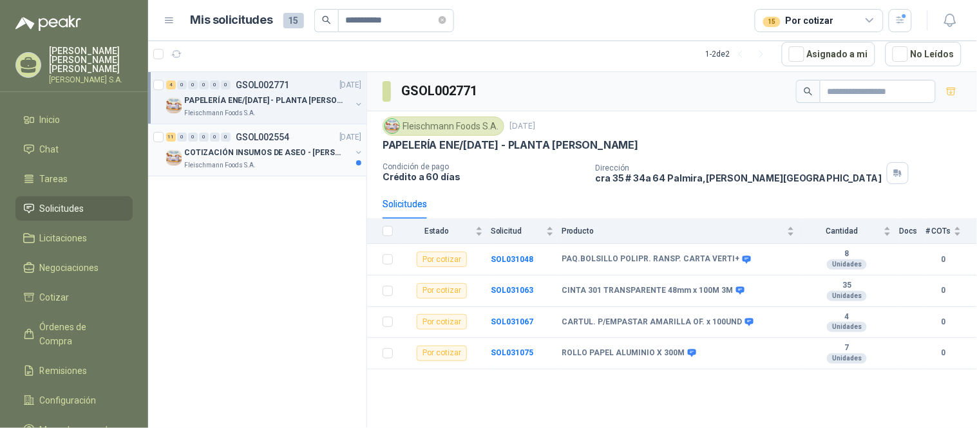
click at [239, 162] on p "Fleischmann Foods S.A." at bounding box center [219, 165] width 71 height 10
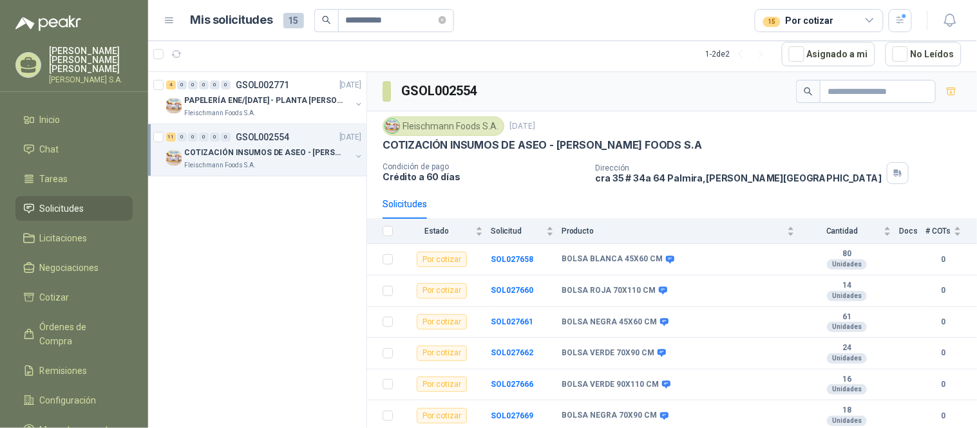
click at [85, 202] on li "Solicitudes" at bounding box center [74, 209] width 102 height 14
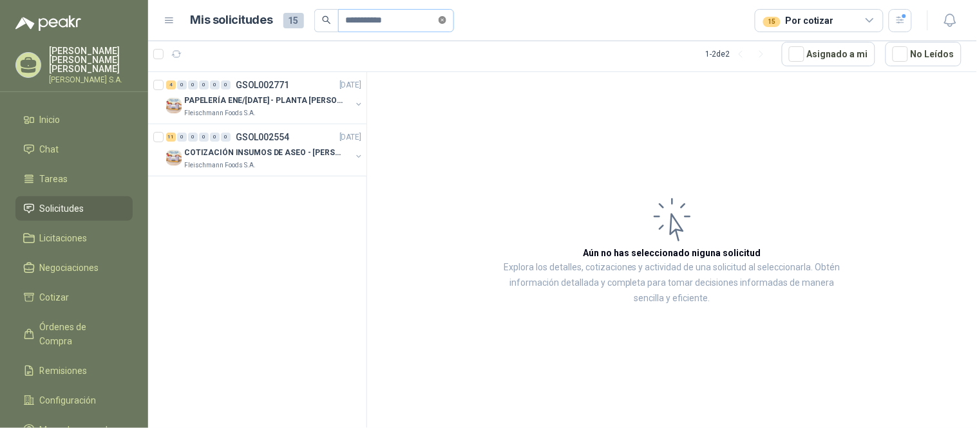
drag, startPoint x: 447, startPoint y: 20, endPoint x: 433, endPoint y: 37, distance: 21.5
click at [446, 19] on icon "close-circle" at bounding box center [443, 20] width 8 height 8
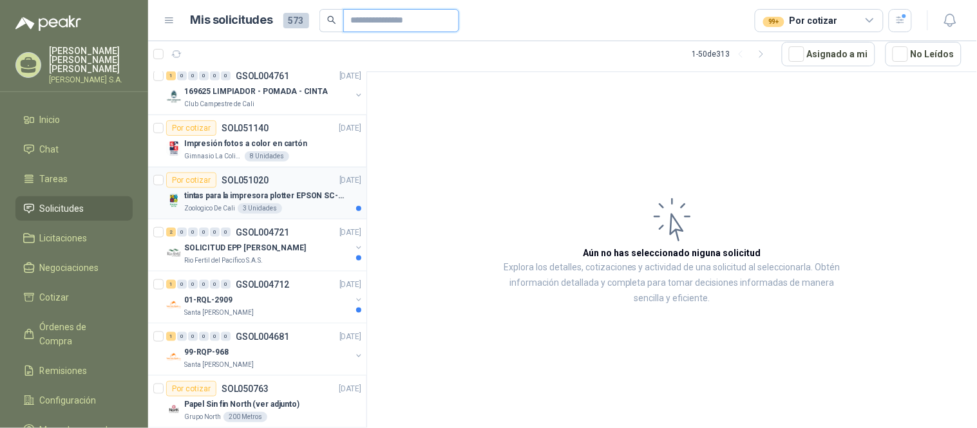
scroll to position [1645, 0]
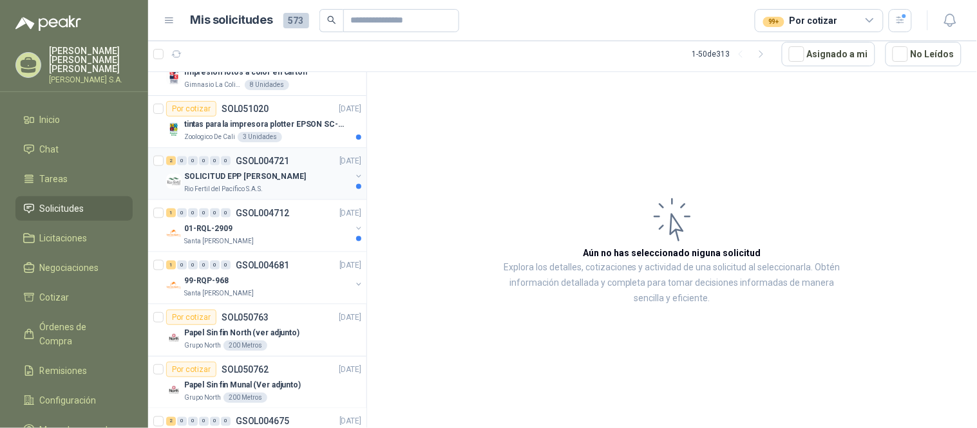
click at [247, 176] on p "SOLICITUD EPP [PERSON_NAME]" at bounding box center [245, 177] width 122 height 12
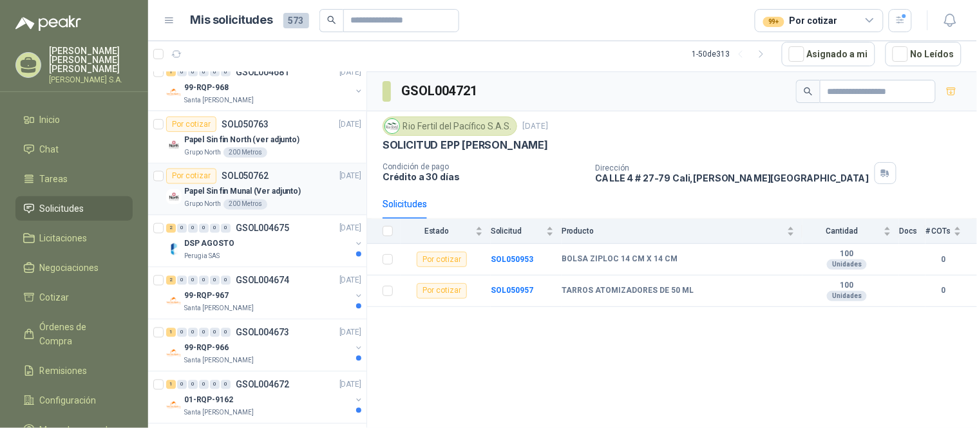
scroll to position [1860, 0]
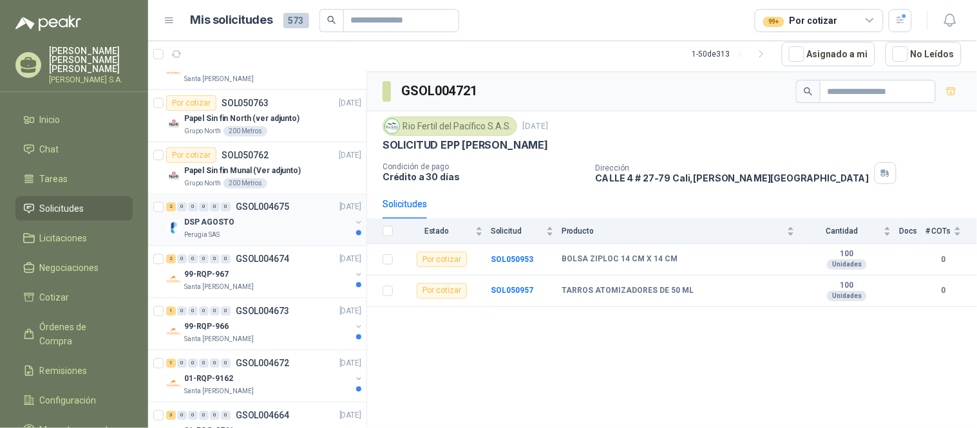
click at [227, 223] on p "DSP AGOSTO" at bounding box center [209, 223] width 50 height 12
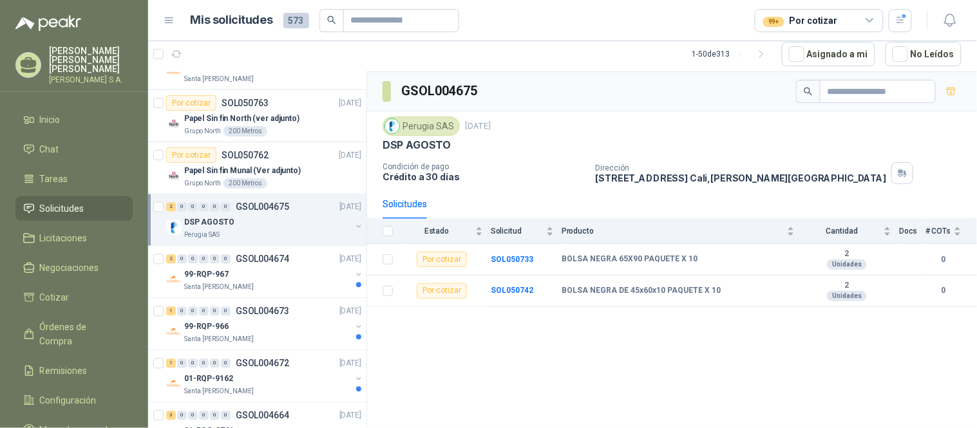
scroll to position [1932, 0]
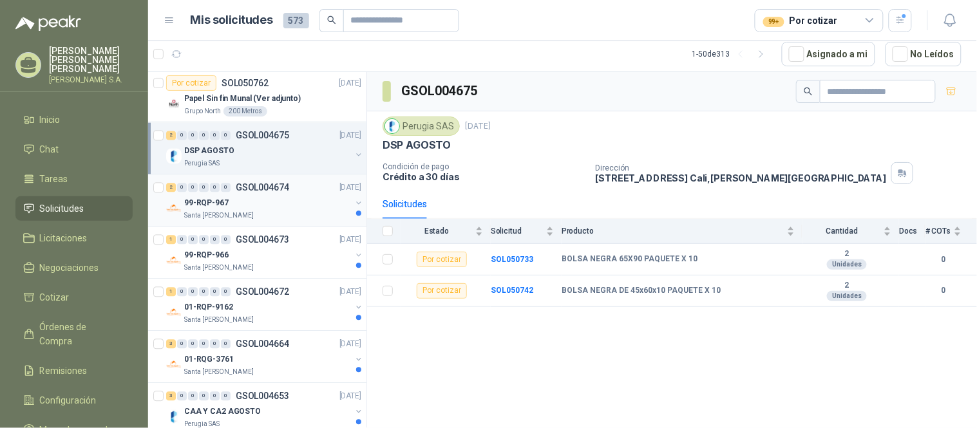
click at [227, 211] on p "Santa [PERSON_NAME]" at bounding box center [219, 216] width 70 height 10
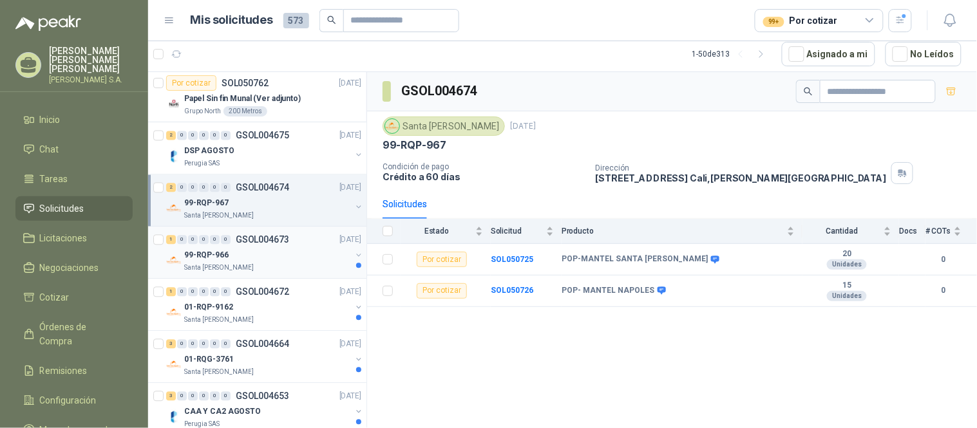
click at [189, 262] on div "99-RQP-966" at bounding box center [267, 254] width 167 height 15
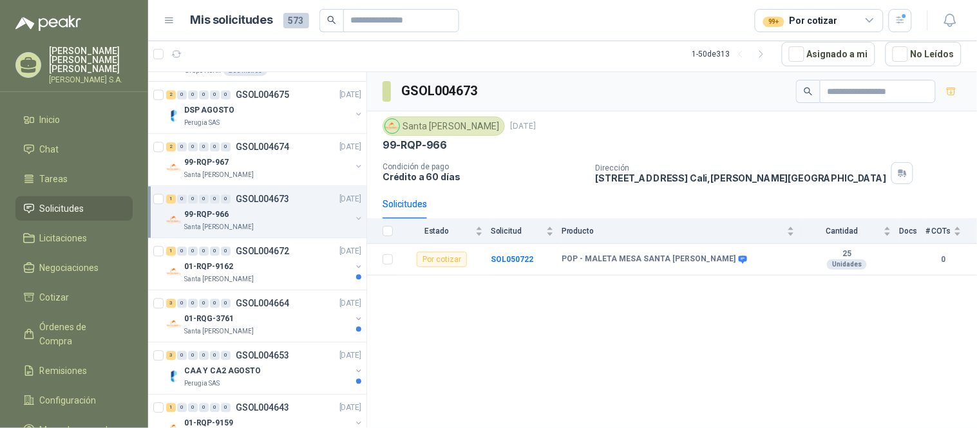
scroll to position [2003, 0]
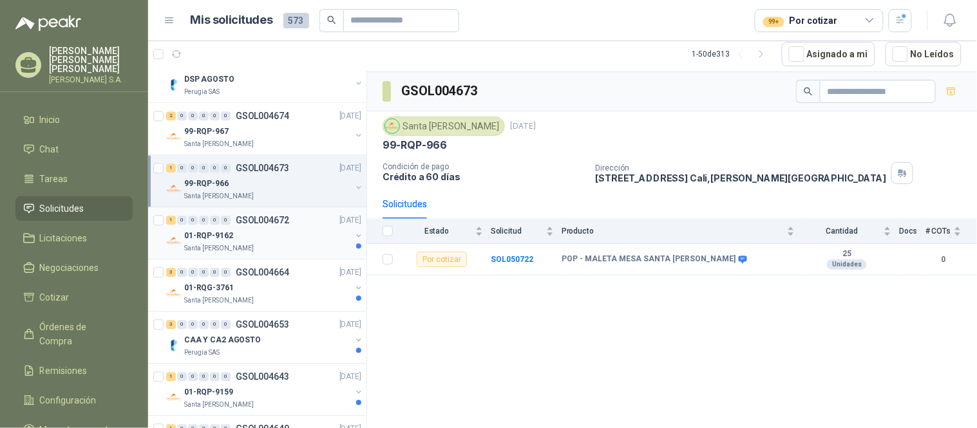
click at [202, 243] on div "01-RQP-9162" at bounding box center [267, 235] width 167 height 15
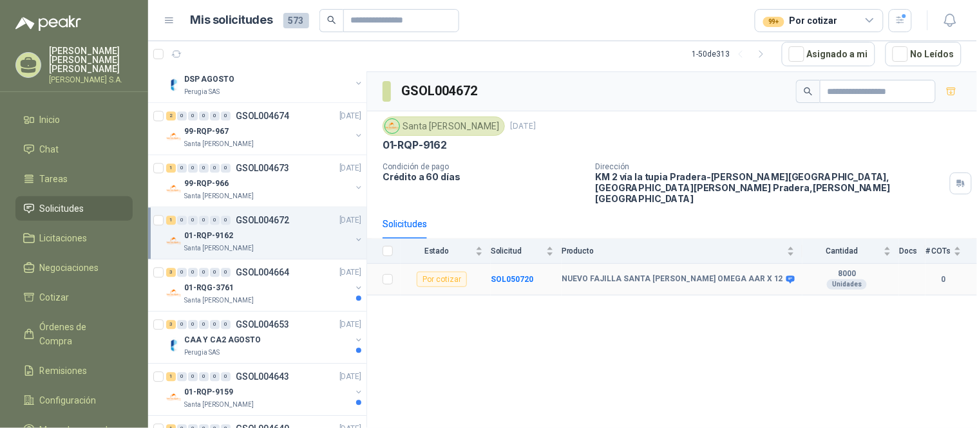
click at [627, 274] on b "NUEVO FAJILLA SANTA [PERSON_NAME] OMEGA AAR X 12" at bounding box center [673, 279] width 222 height 10
click at [197, 245] on p "Santa [PERSON_NAME]" at bounding box center [219, 248] width 70 height 10
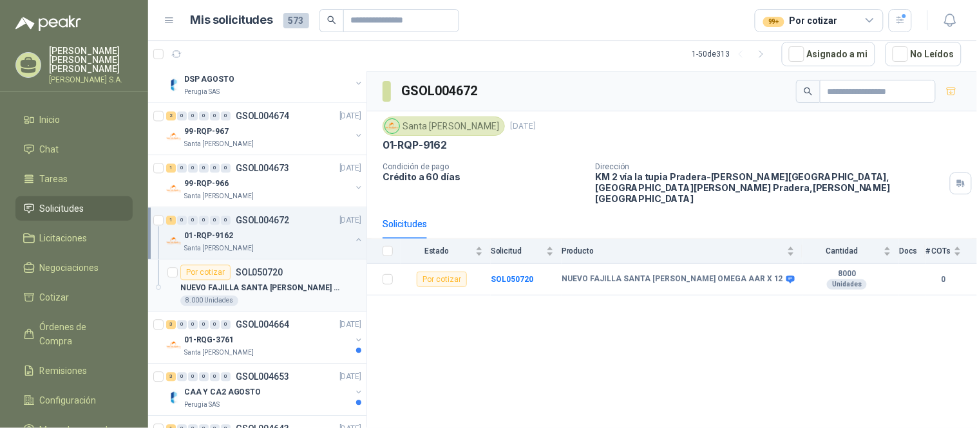
click at [211, 292] on p "NUEVO FAJILLA SANTA [PERSON_NAME] OMEGA AAR X 12" at bounding box center [260, 288] width 160 height 12
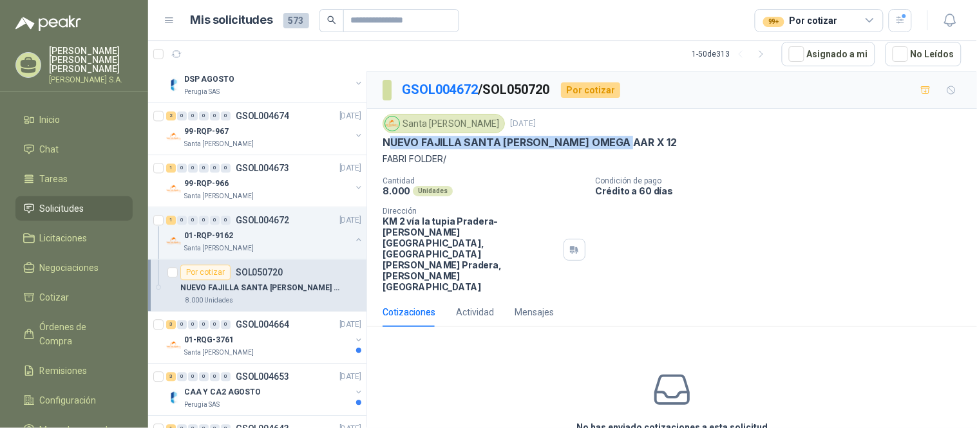
drag, startPoint x: 393, startPoint y: 139, endPoint x: 641, endPoint y: 146, distance: 248.7
click at [641, 146] on div "NUEVO FAJILLA SANTA [PERSON_NAME] OMEGA AAR X 12" at bounding box center [672, 143] width 579 height 14
click at [428, 158] on p "FABRI FOLDER/" at bounding box center [672, 159] width 579 height 14
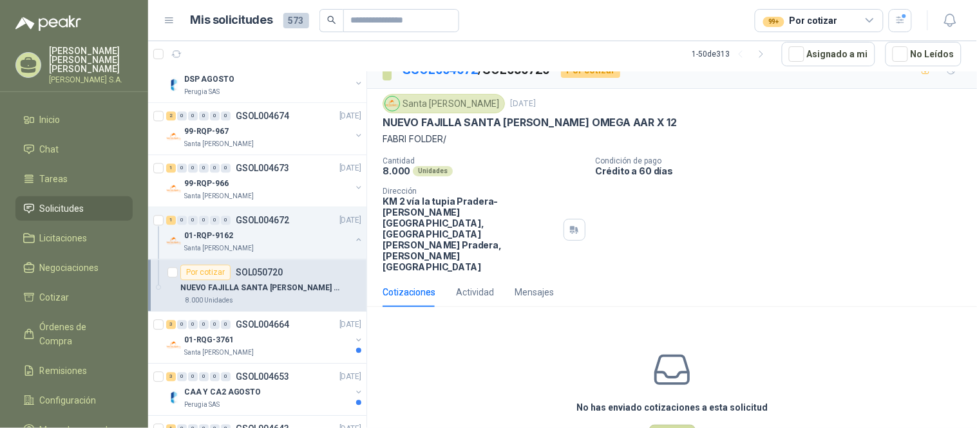
scroll to position [29, 0]
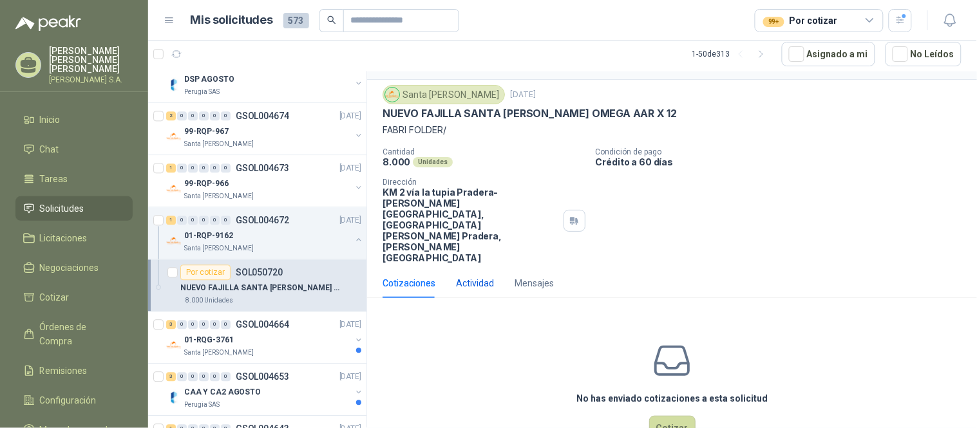
click at [461, 276] on div "Actividad" at bounding box center [475, 283] width 38 height 14
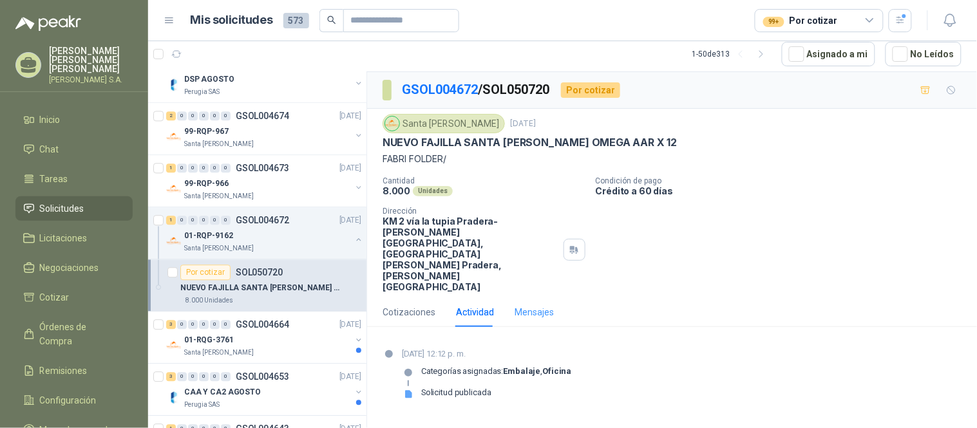
click at [526, 298] on div "Mensajes" at bounding box center [534, 313] width 39 height 30
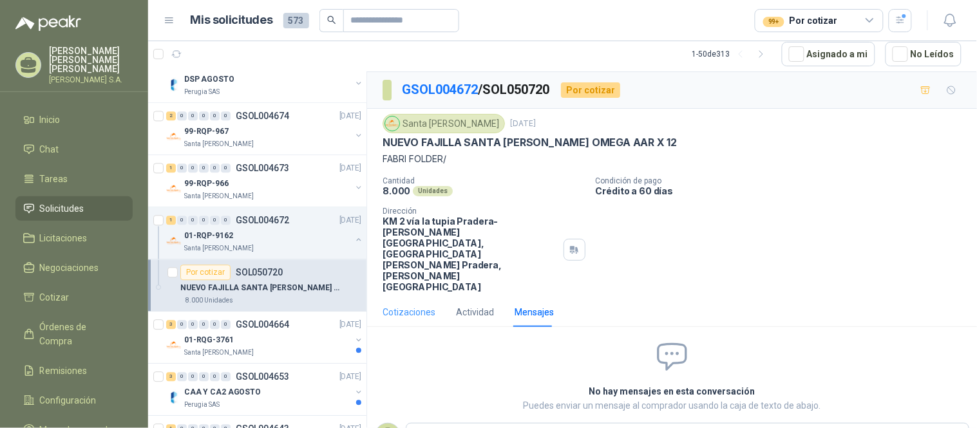
click at [406, 298] on div "Cotizaciones" at bounding box center [409, 313] width 53 height 30
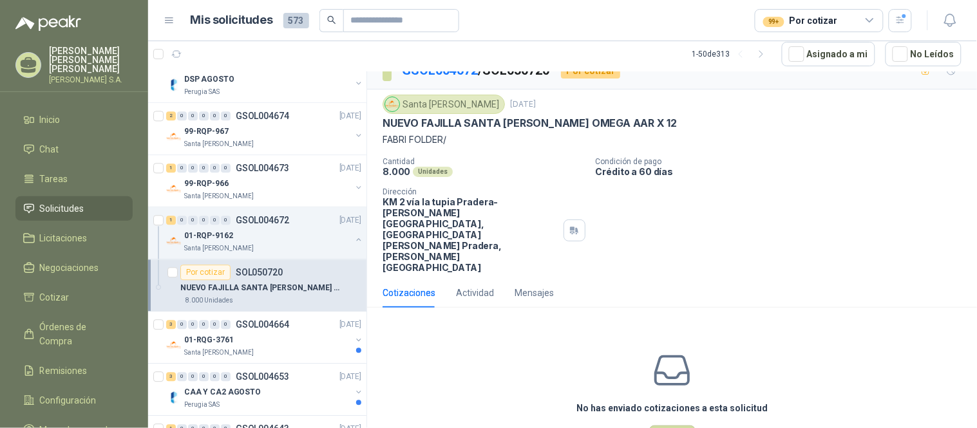
scroll to position [29, 0]
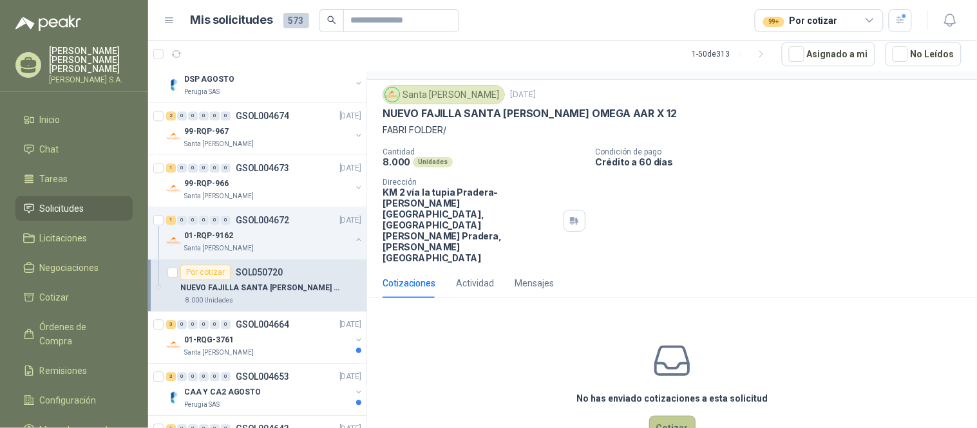
click at [662, 416] on button "Cotizar" at bounding box center [672, 428] width 46 height 24
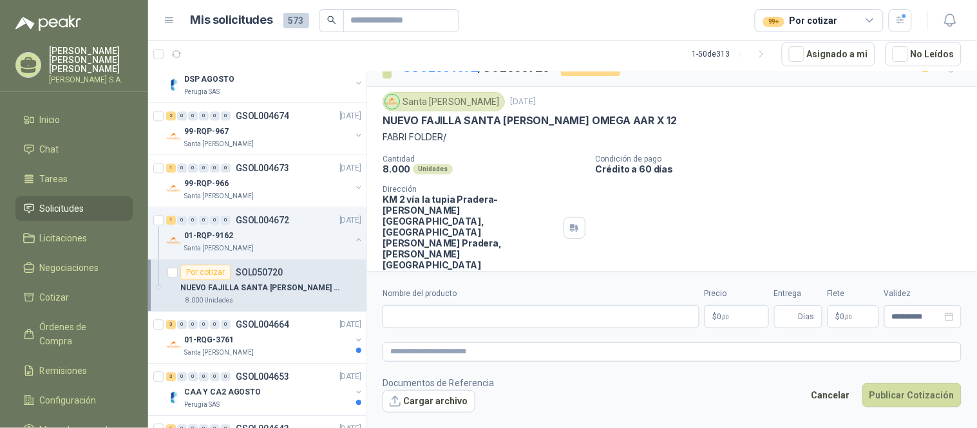
scroll to position [21, 0]
click at [482, 312] on input "Nombre del producto" at bounding box center [541, 316] width 317 height 23
click at [728, 321] on body "[PERSON_NAME] [PERSON_NAME] S.A. Inicio Chat Tareas Solicitudes Licitaciones Ne…" at bounding box center [488, 214] width 977 height 428
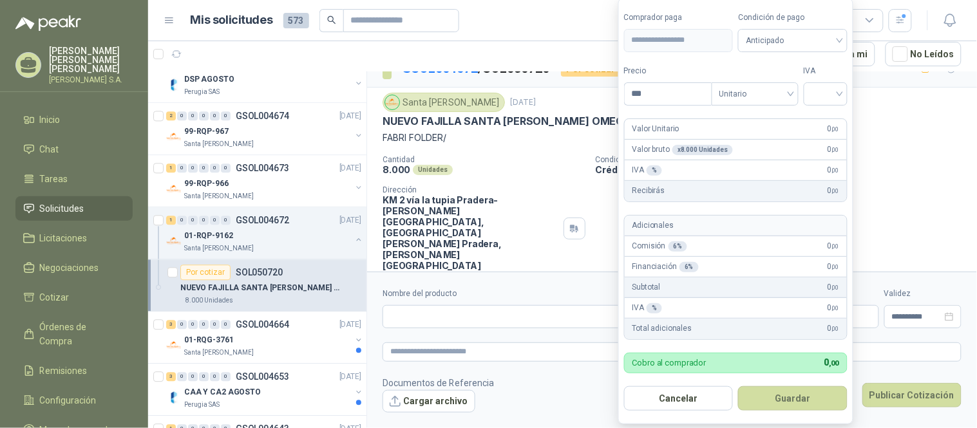
click at [568, 147] on div "Santa [PERSON_NAME] [DATE] NUEVO FAJILLA SANTA [PERSON_NAME] OMEGA AAR X 12 FAB…" at bounding box center [672, 182] width 579 height 178
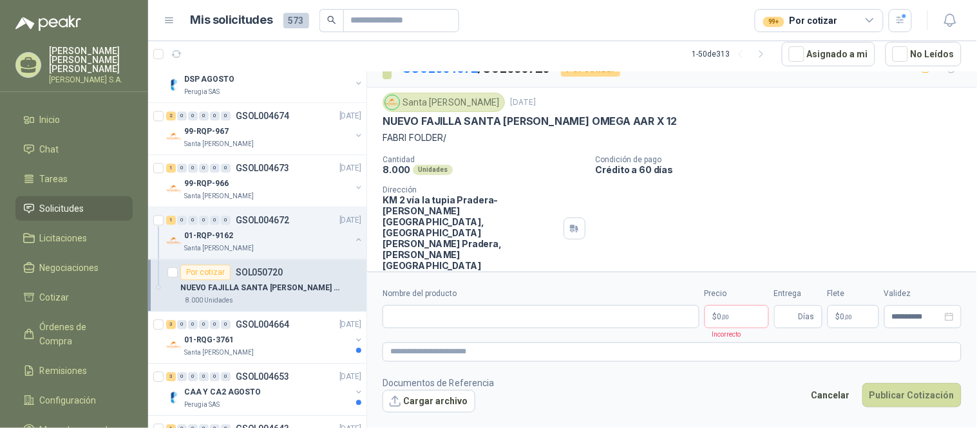
click at [240, 288] on p "NUEVO FAJILLA SANTA [PERSON_NAME] OMEGA AAR X 12" at bounding box center [260, 288] width 160 height 12
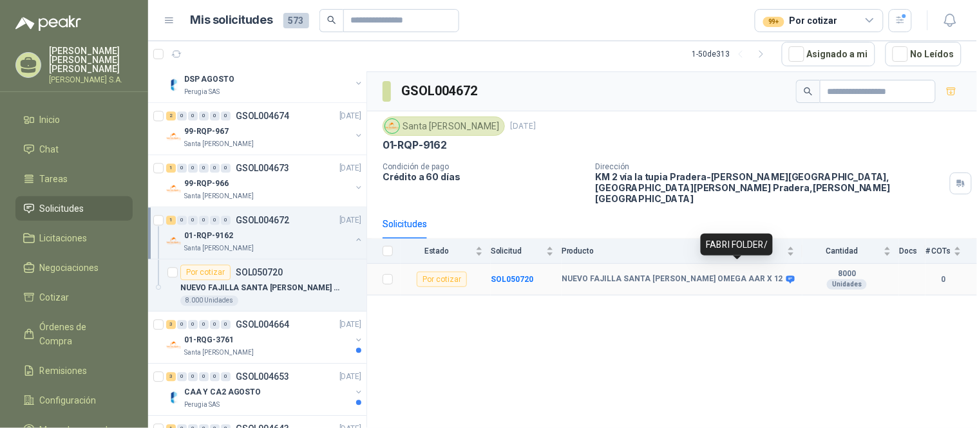
click at [786, 276] on icon at bounding box center [790, 280] width 8 height 8
click at [509, 275] on b "SOL050720" at bounding box center [512, 279] width 43 height 9
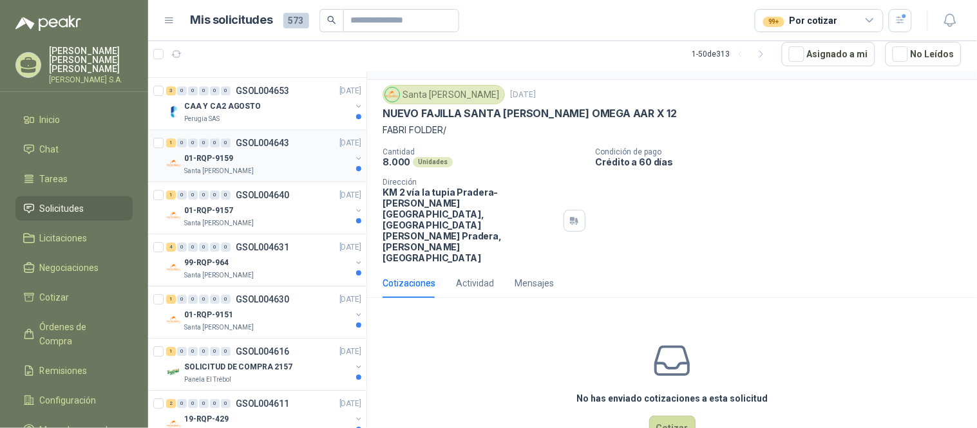
scroll to position [2323, 0]
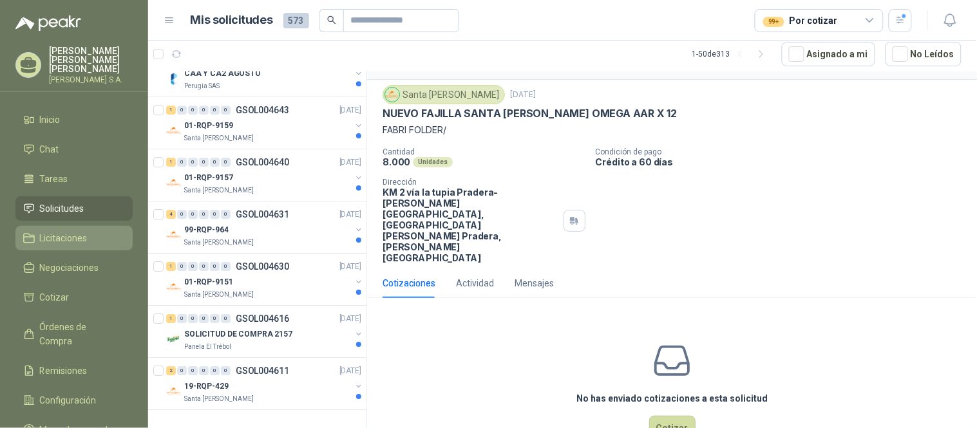
click at [117, 231] on li "Licitaciones" at bounding box center [74, 238] width 102 height 14
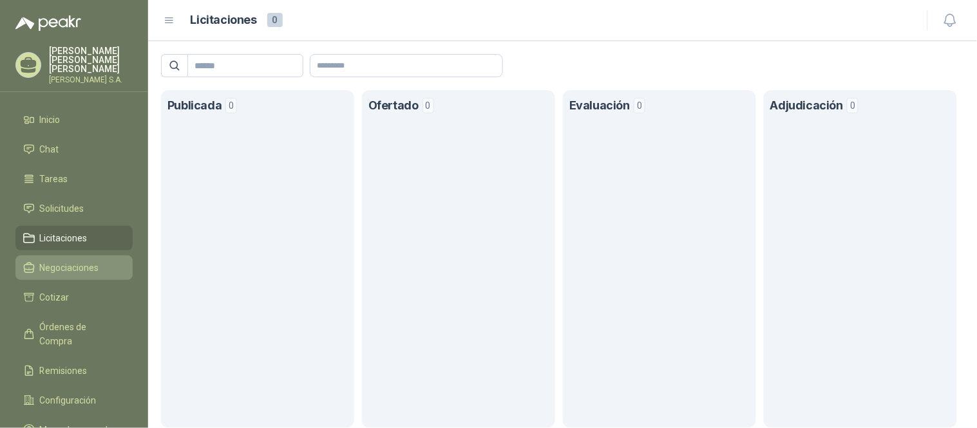
click at [55, 261] on span "Negociaciones" at bounding box center [69, 268] width 59 height 14
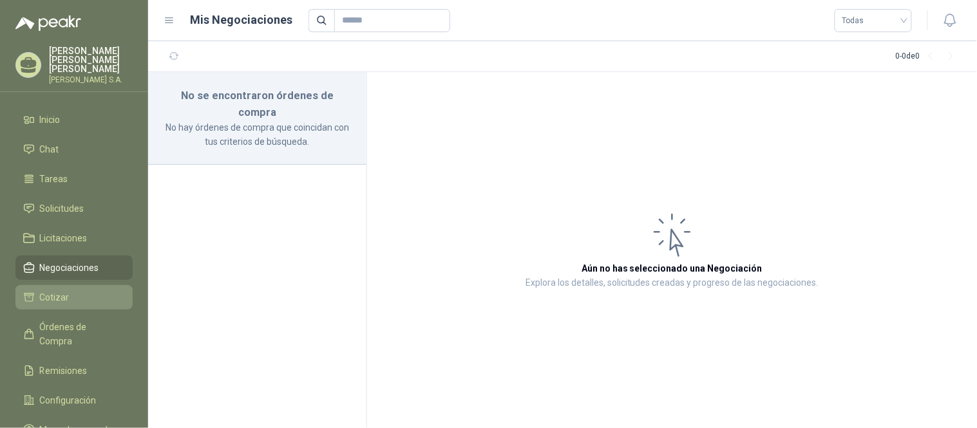
click at [55, 290] on span "Cotizar" at bounding box center [55, 297] width 30 height 14
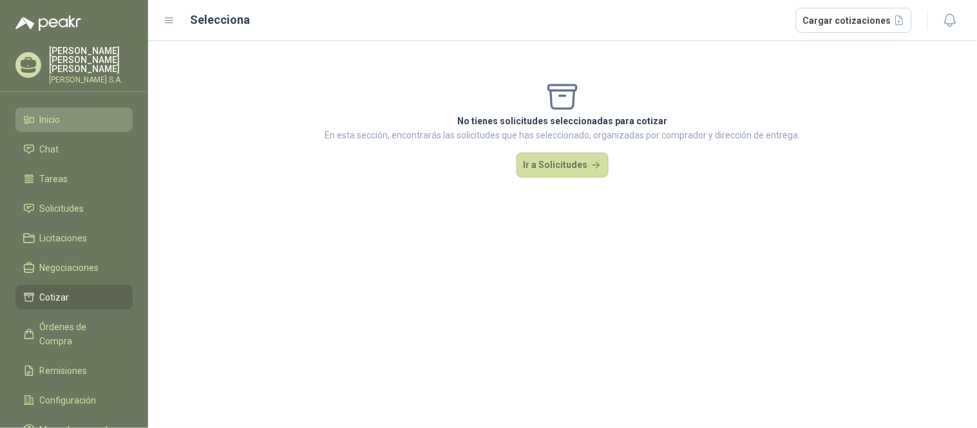
click at [60, 113] on span "Inicio" at bounding box center [50, 120] width 21 height 14
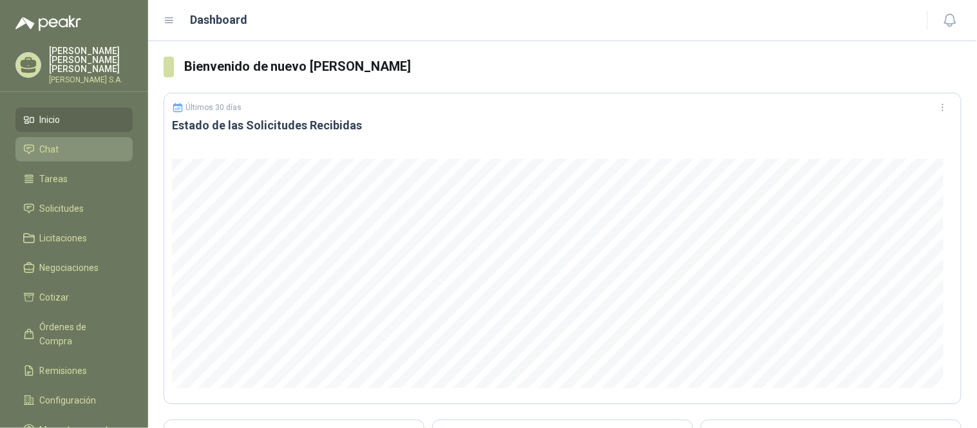
click at [46, 142] on span "Chat" at bounding box center [49, 149] width 19 height 14
